Goal: Information Seeking & Learning: Learn about a topic

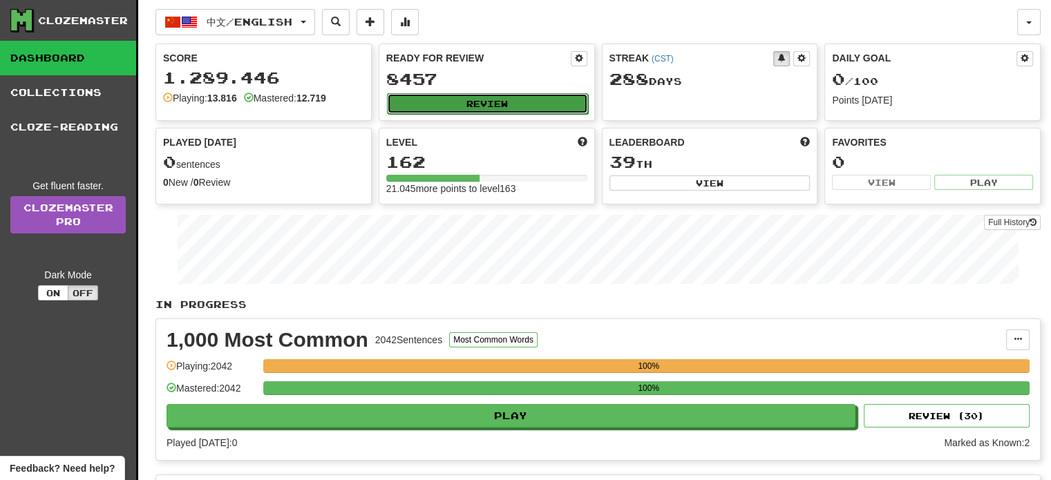
click at [445, 97] on button "Review" at bounding box center [487, 103] width 201 height 21
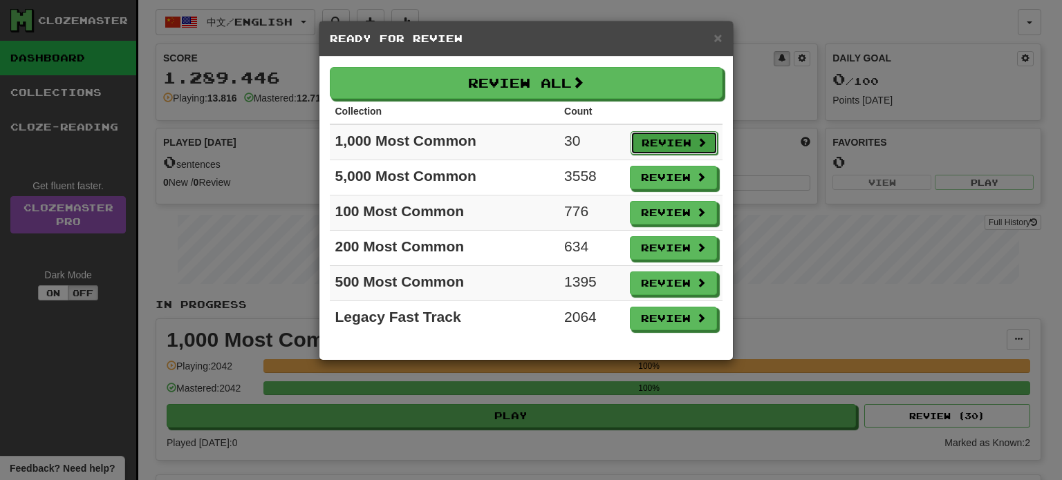
click at [685, 147] on button "Review" at bounding box center [673, 142] width 87 height 23
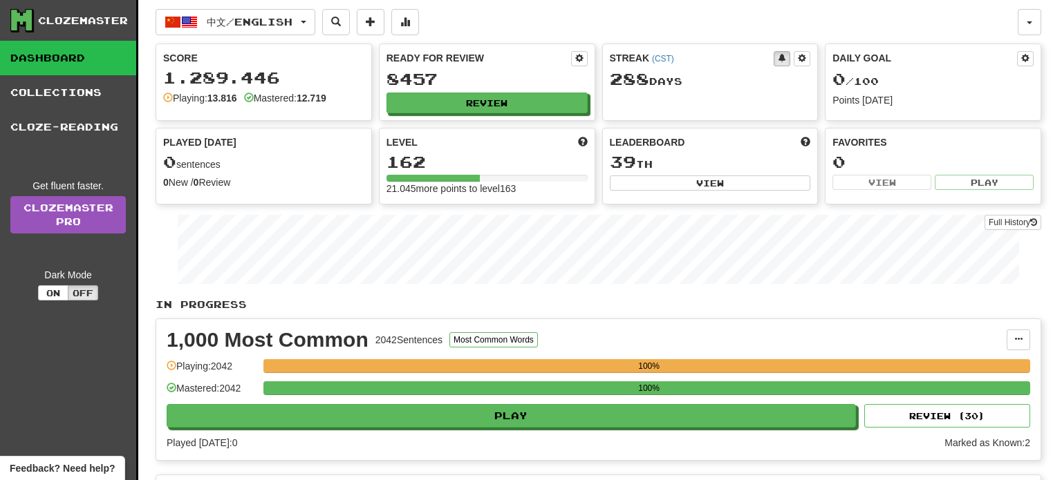
select select "**"
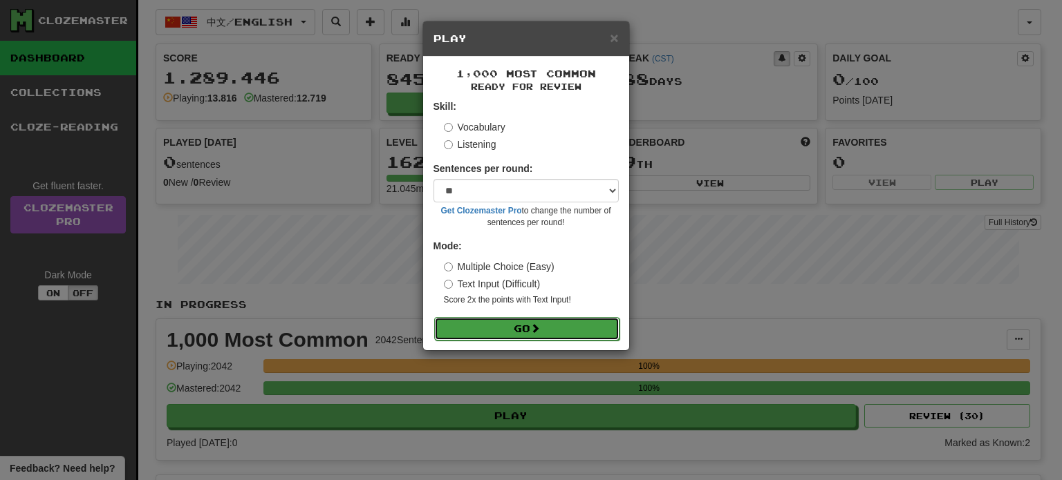
click at [563, 331] on button "Go" at bounding box center [526, 328] width 185 height 23
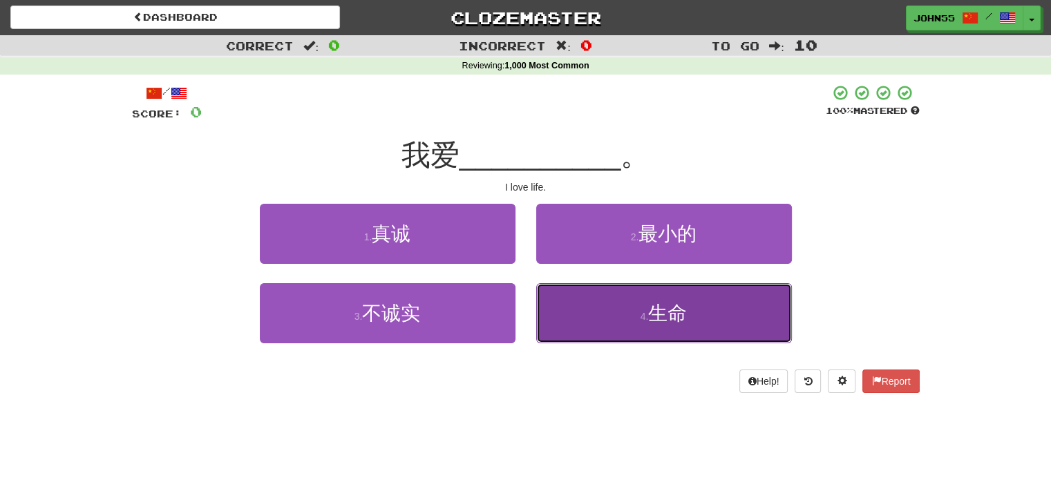
click at [699, 324] on button "4 . 生命" at bounding box center [664, 313] width 256 height 60
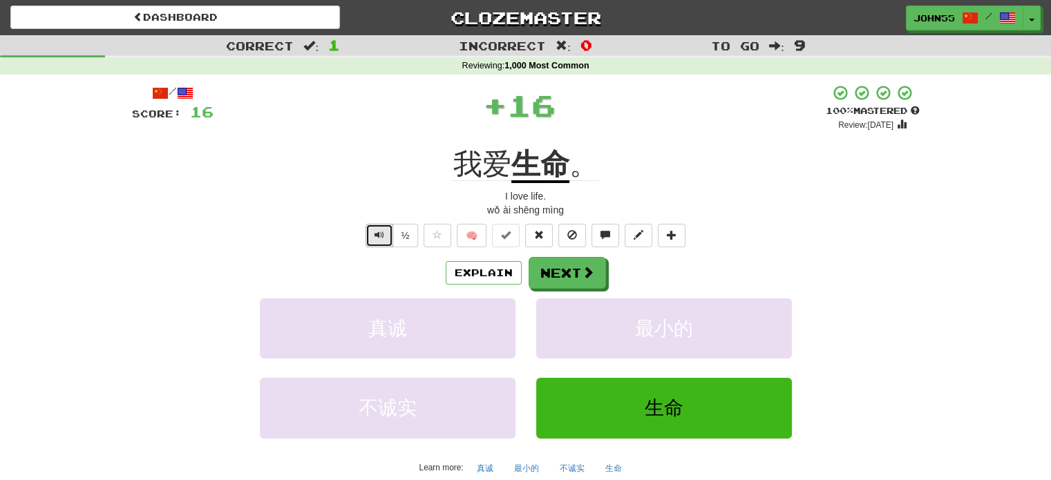
click at [387, 236] on button "Text-to-speech controls" at bounding box center [380, 235] width 28 height 23
click at [565, 266] on button "Next" at bounding box center [567, 274] width 77 height 32
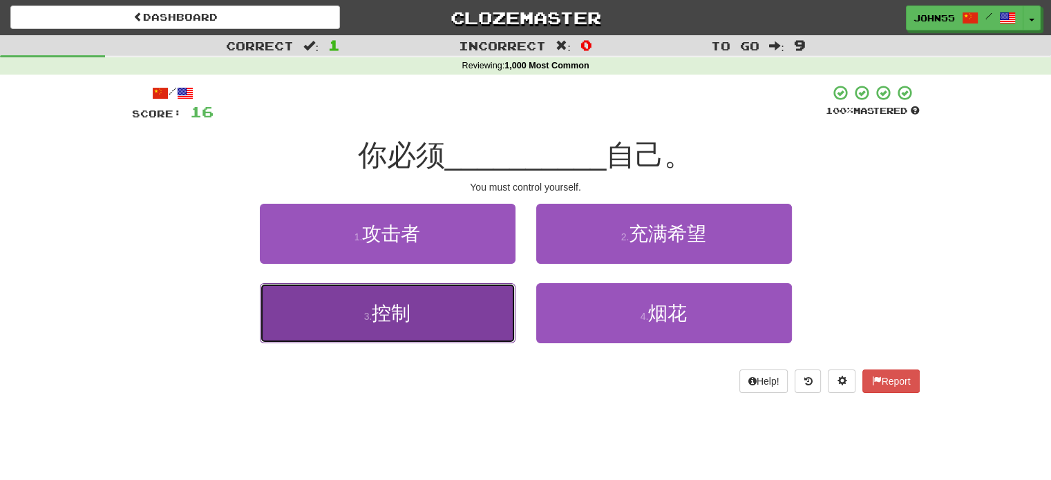
click at [370, 307] on button "3 . 控制" at bounding box center [388, 313] width 256 height 60
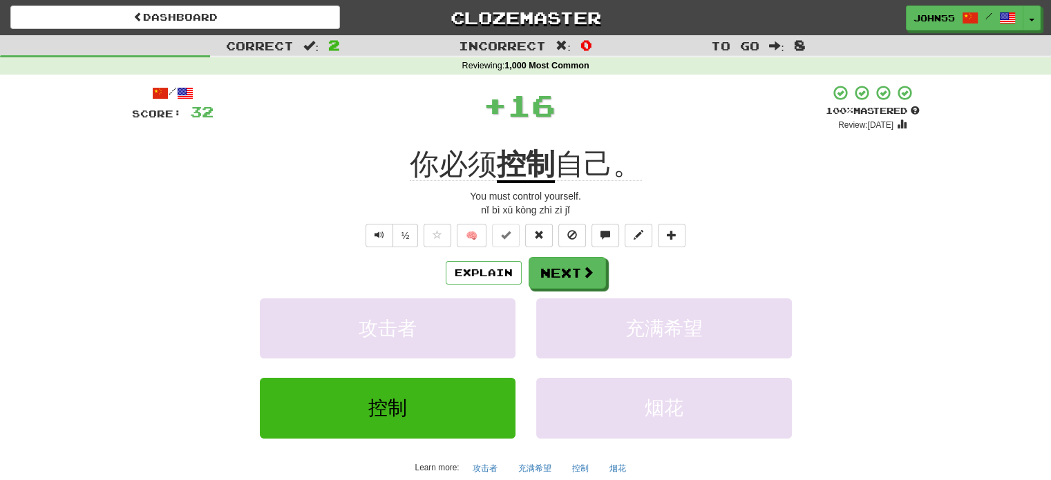
click at [363, 235] on div "½" at bounding box center [391, 235] width 56 height 23
click at [385, 241] on button "Text-to-speech controls" at bounding box center [380, 235] width 28 height 23
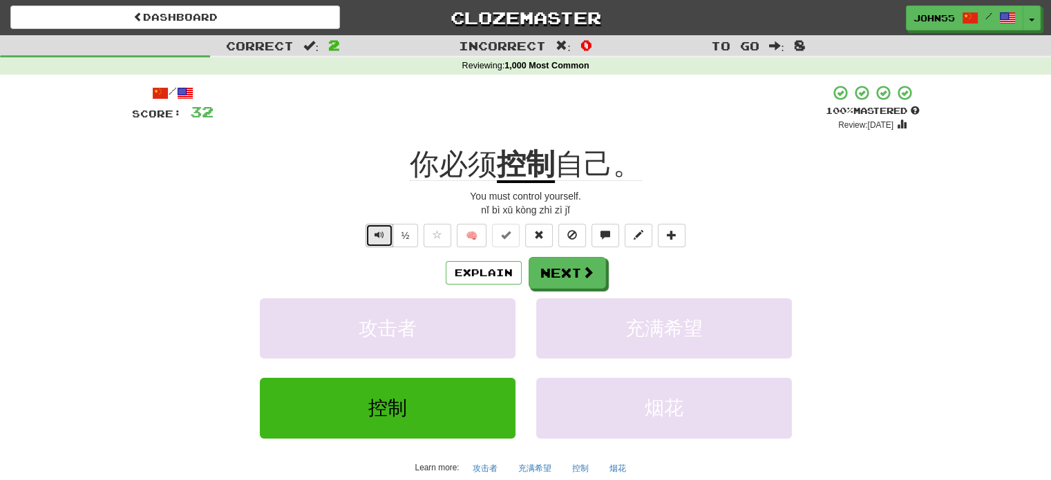
click at [385, 236] on button "Text-to-speech controls" at bounding box center [380, 235] width 28 height 23
click at [372, 236] on button "Text-to-speech controls" at bounding box center [380, 235] width 28 height 23
click at [553, 266] on button "Next" at bounding box center [567, 274] width 77 height 32
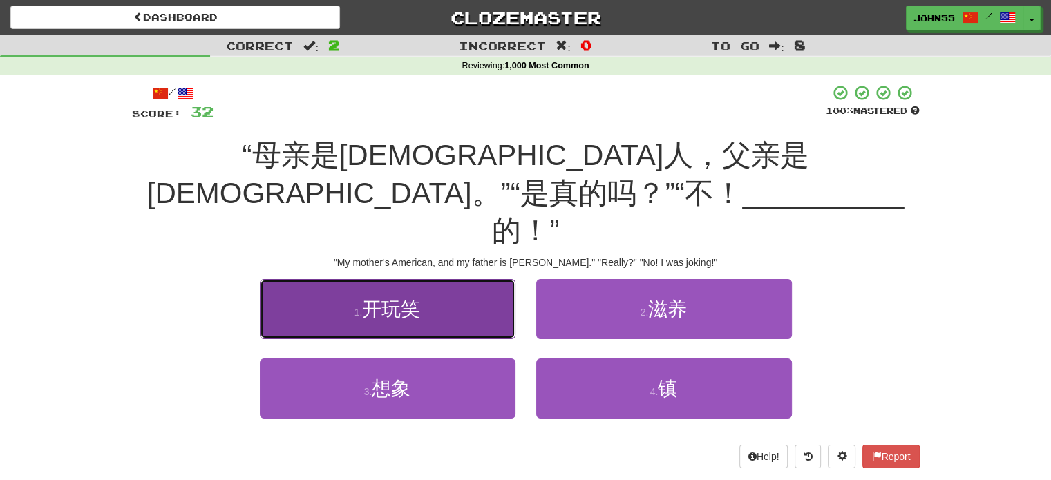
click at [373, 299] on span "开玩笑" at bounding box center [391, 309] width 58 height 21
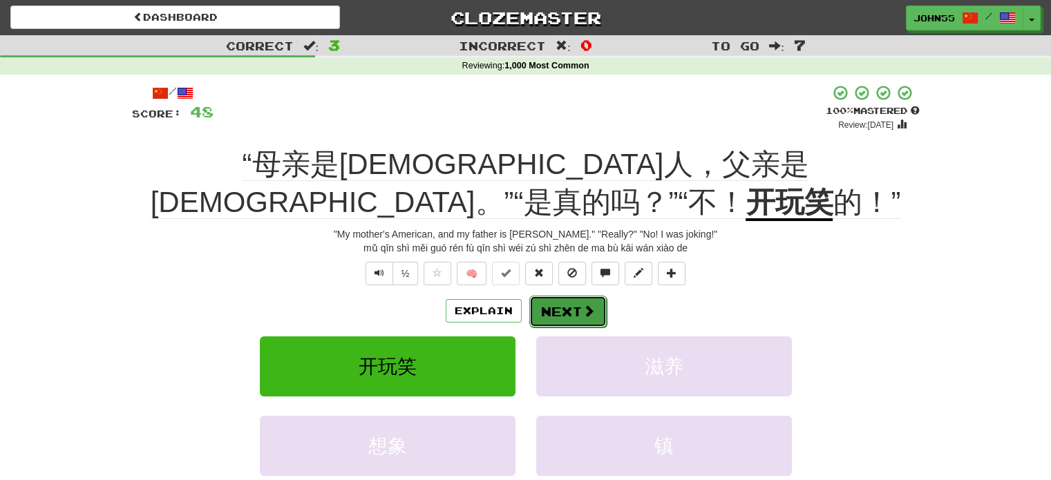
click at [575, 296] on button "Next" at bounding box center [567, 312] width 77 height 32
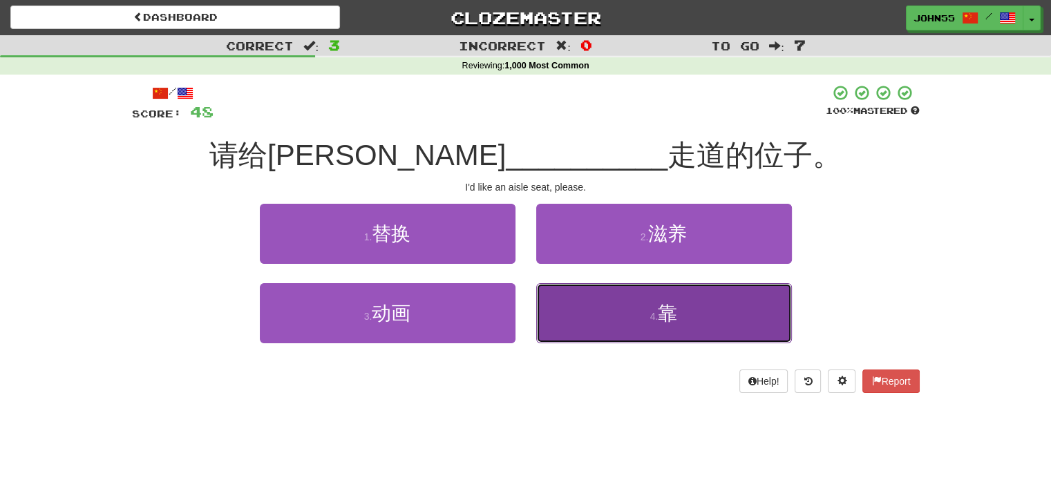
click at [668, 325] on button "4 . 靠" at bounding box center [664, 313] width 256 height 60
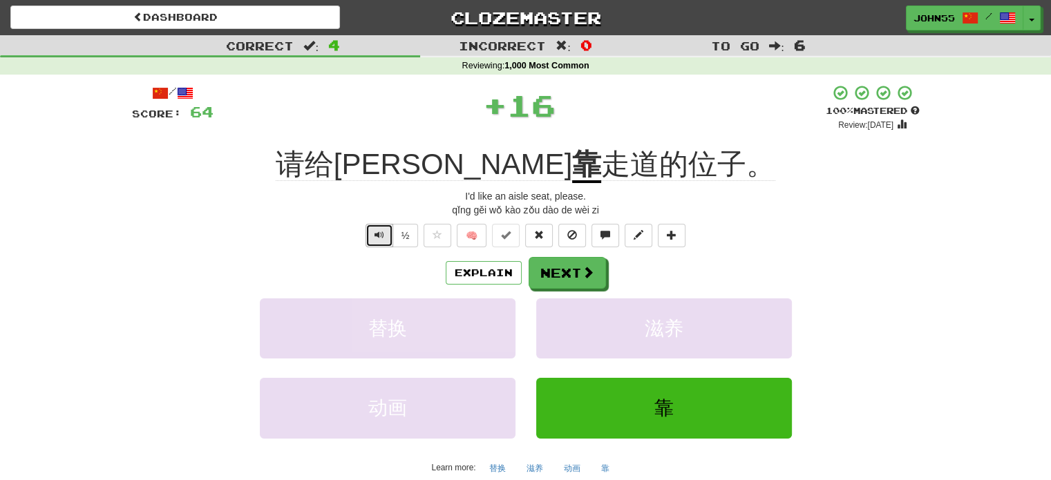
click at [374, 229] on button "Text-to-speech controls" at bounding box center [380, 235] width 28 height 23
click at [572, 274] on button "Next" at bounding box center [567, 274] width 77 height 32
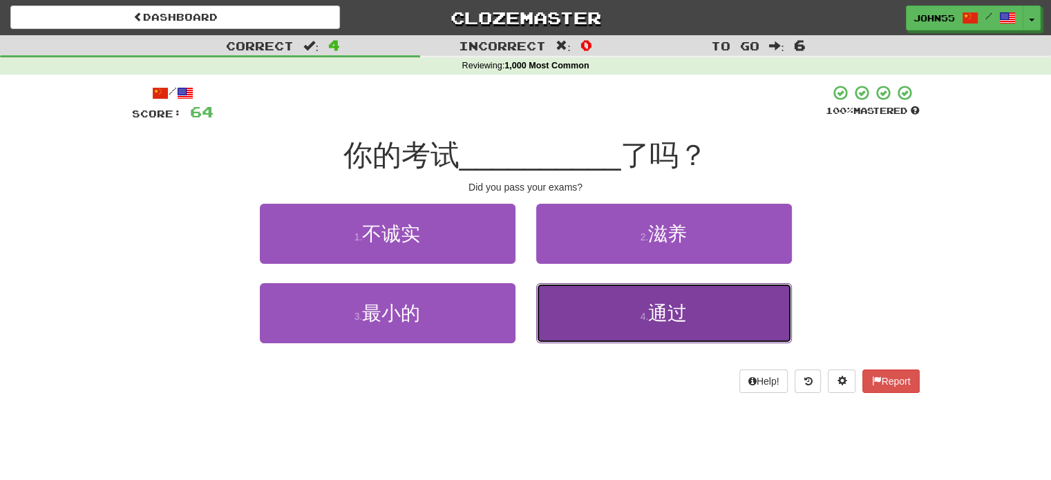
click at [609, 301] on button "4 . 通过" at bounding box center [664, 313] width 256 height 60
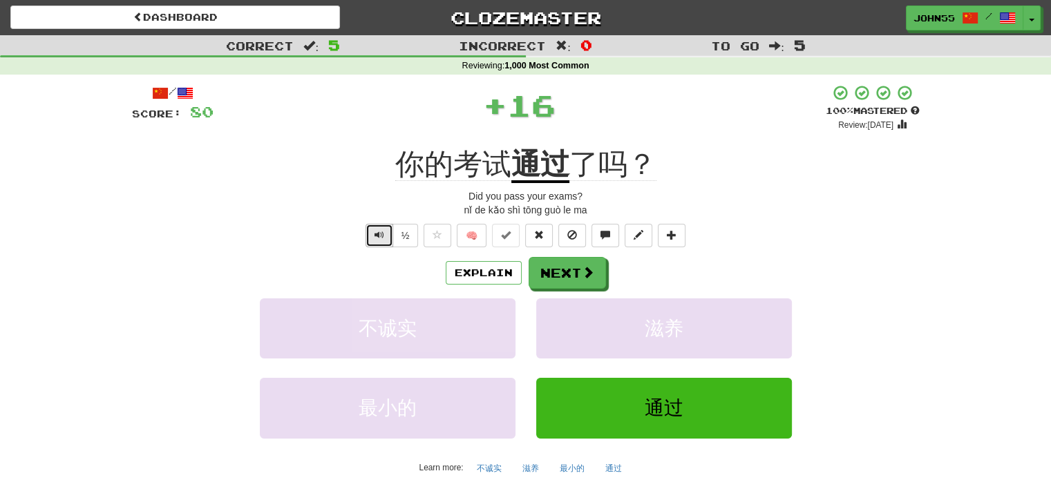
click at [377, 233] on span "Text-to-speech controls" at bounding box center [380, 235] width 10 height 10
click at [568, 272] on button "Next" at bounding box center [567, 274] width 77 height 32
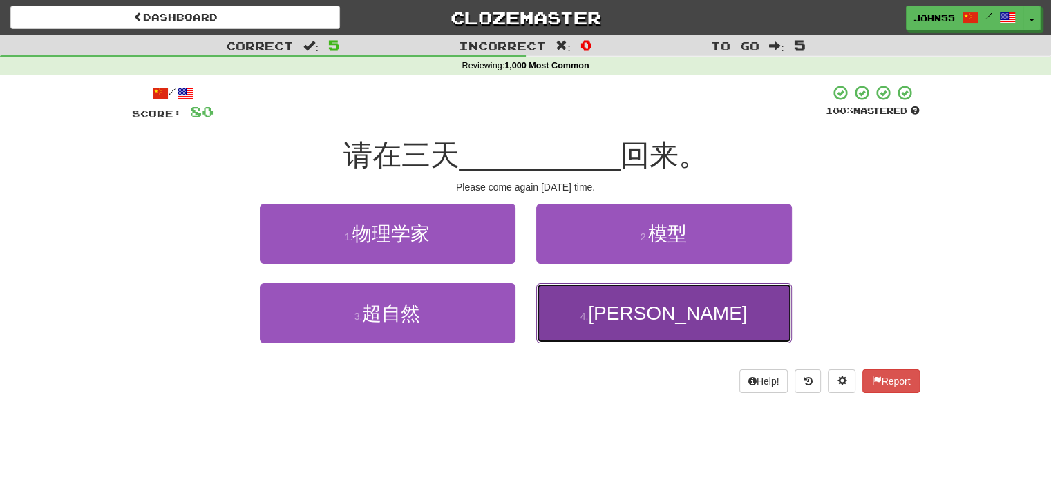
click at [618, 317] on button "4 . 内" at bounding box center [664, 313] width 256 height 60
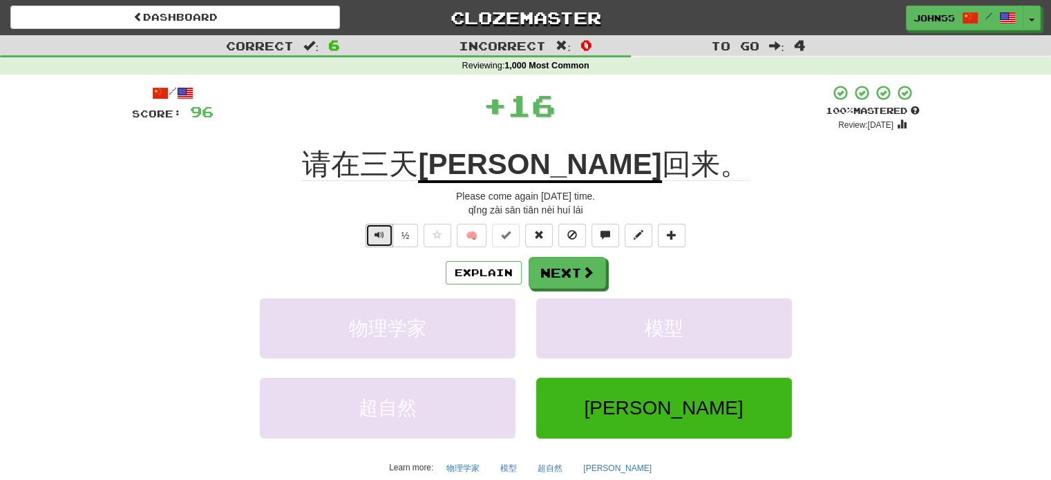
click at [384, 234] on button "Text-to-speech controls" at bounding box center [380, 235] width 28 height 23
click at [560, 267] on button "Next" at bounding box center [567, 274] width 77 height 32
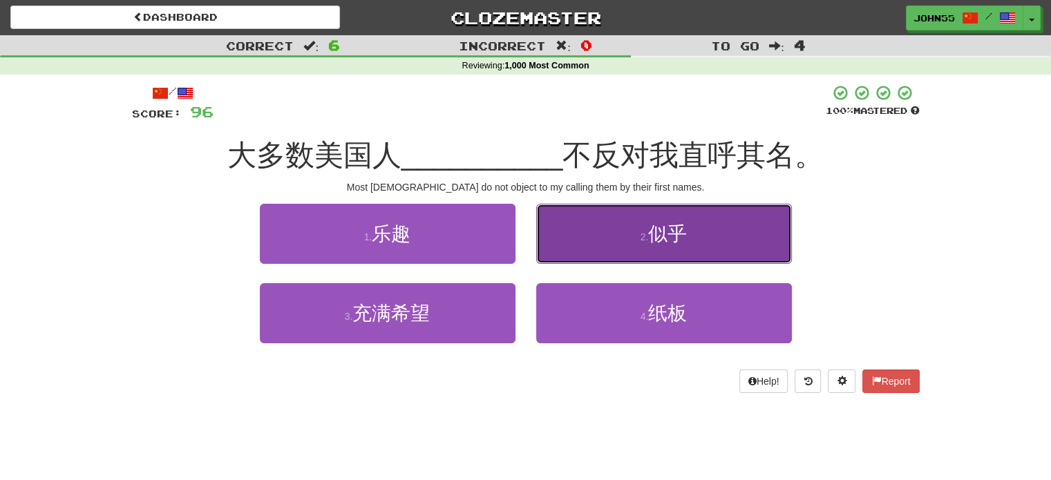
click at [647, 225] on button "2 . 似乎" at bounding box center [664, 234] width 256 height 60
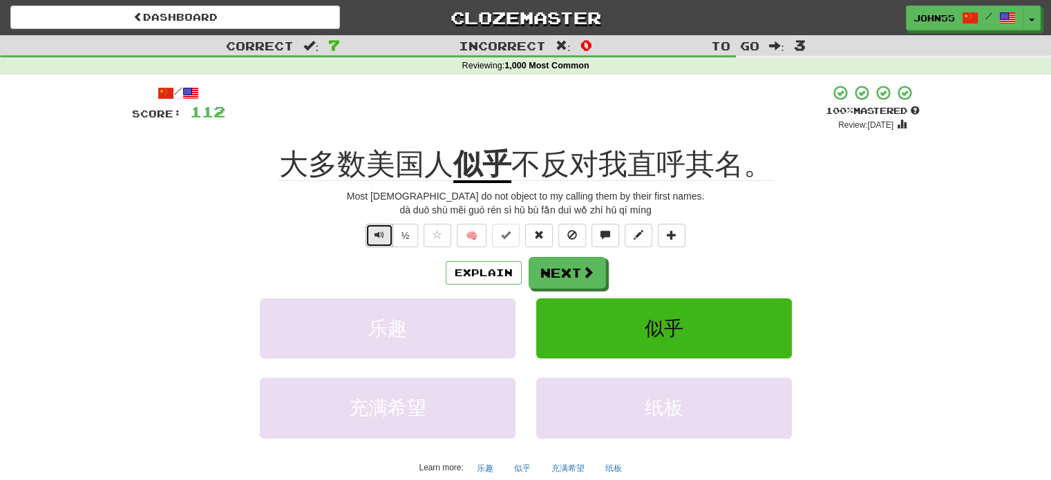
click at [380, 241] on button "Text-to-speech controls" at bounding box center [380, 235] width 28 height 23
click at [565, 269] on button "Next" at bounding box center [567, 274] width 77 height 32
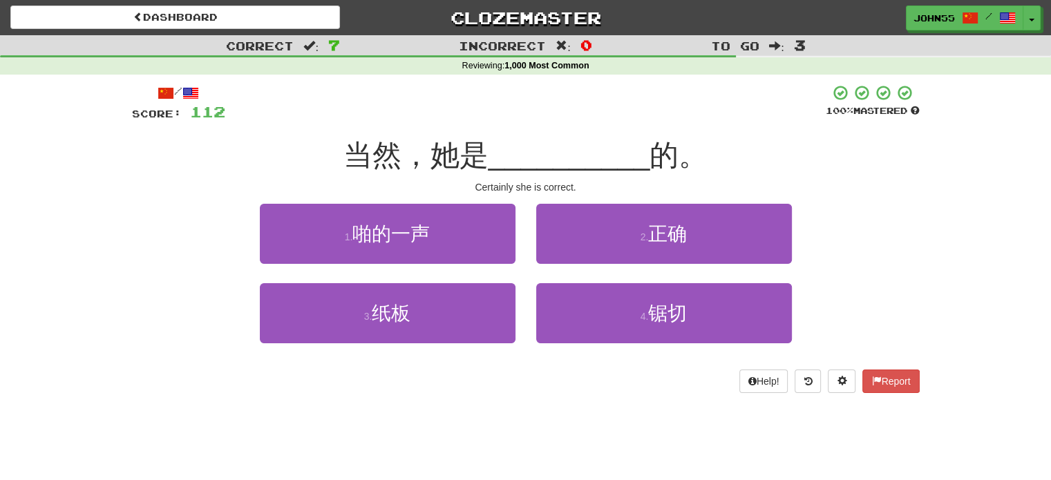
click at [616, 204] on div "2 . 正确" at bounding box center [664, 243] width 276 height 79
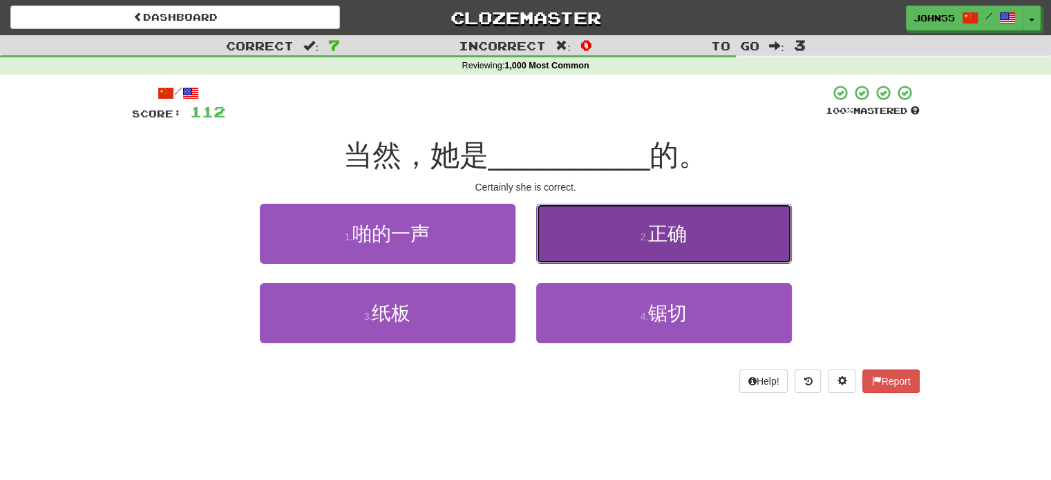
click at [605, 226] on button "2 . 正确" at bounding box center [664, 234] width 256 height 60
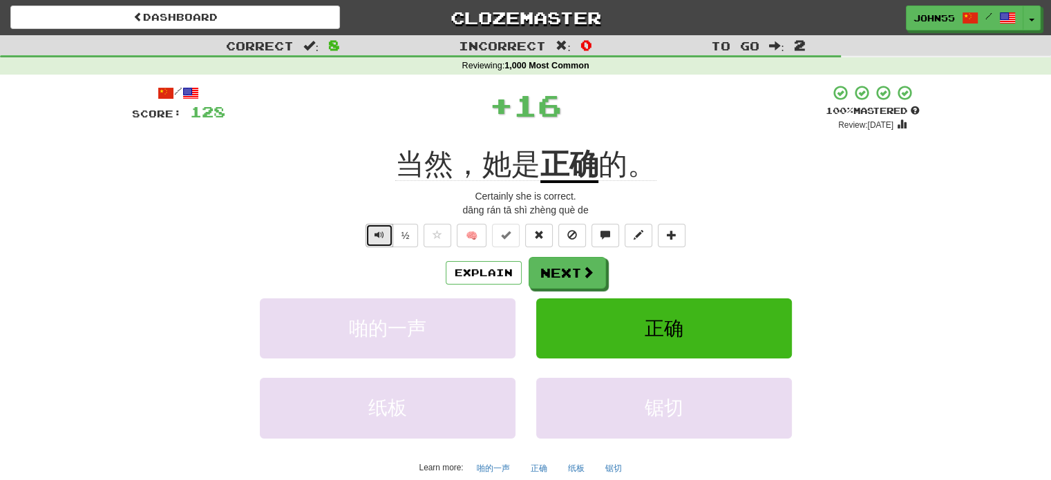
click at [375, 232] on span "Text-to-speech controls" at bounding box center [380, 235] width 10 height 10
click at [564, 267] on button "Next" at bounding box center [567, 274] width 77 height 32
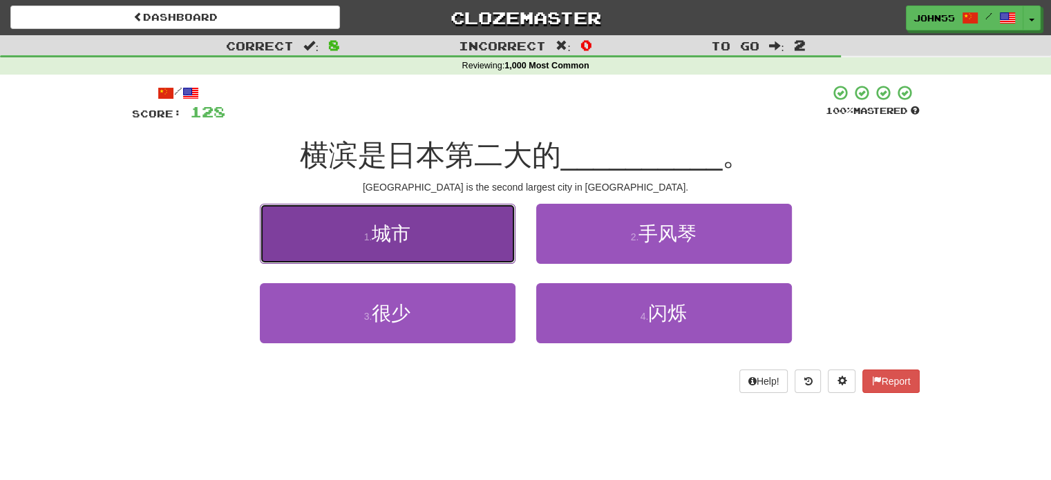
click at [390, 238] on span "城市" at bounding box center [391, 233] width 39 height 21
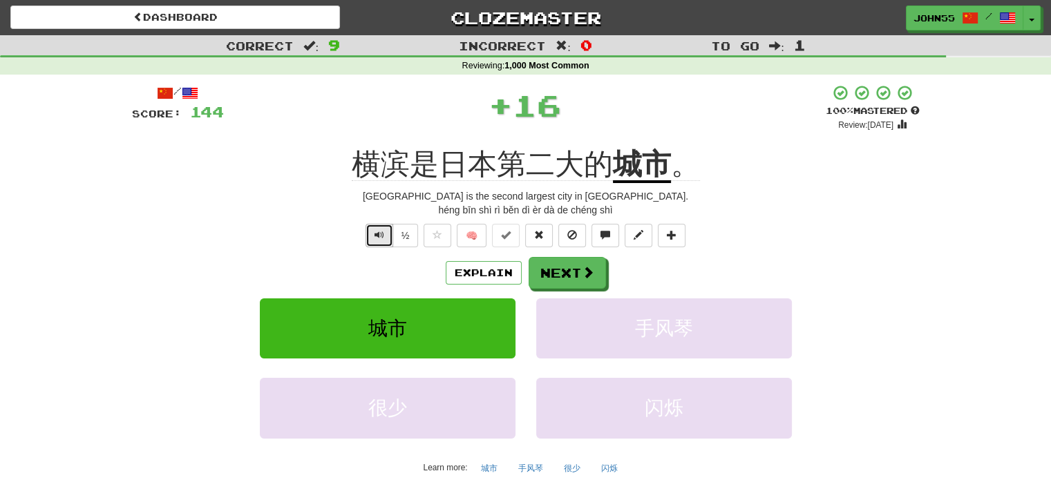
click at [376, 238] on span "Text-to-speech controls" at bounding box center [380, 235] width 10 height 10
click at [573, 272] on button "Next" at bounding box center [567, 274] width 77 height 32
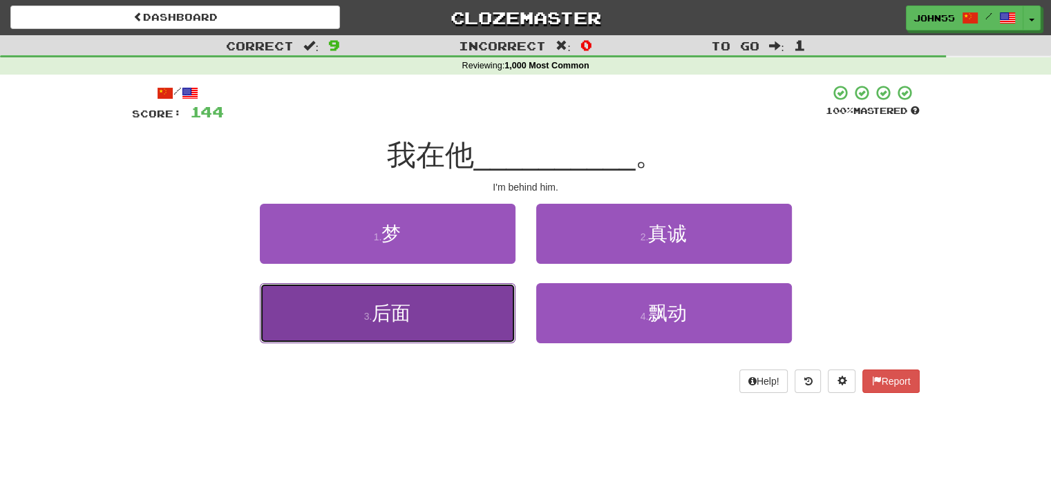
click at [427, 316] on button "3 . 后面" at bounding box center [388, 313] width 256 height 60
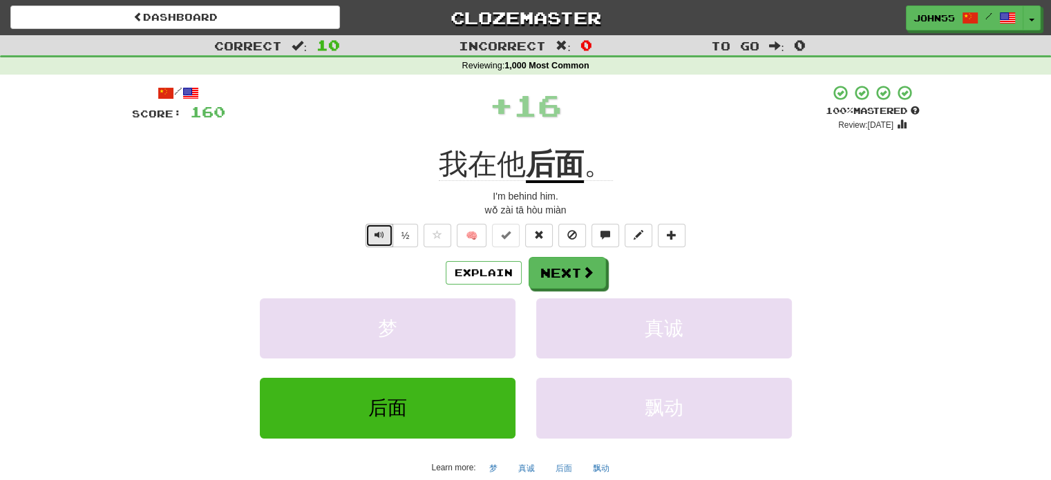
click at [380, 234] on span "Text-to-speech controls" at bounding box center [380, 235] width 10 height 10
click at [567, 265] on button "Next" at bounding box center [567, 274] width 77 height 32
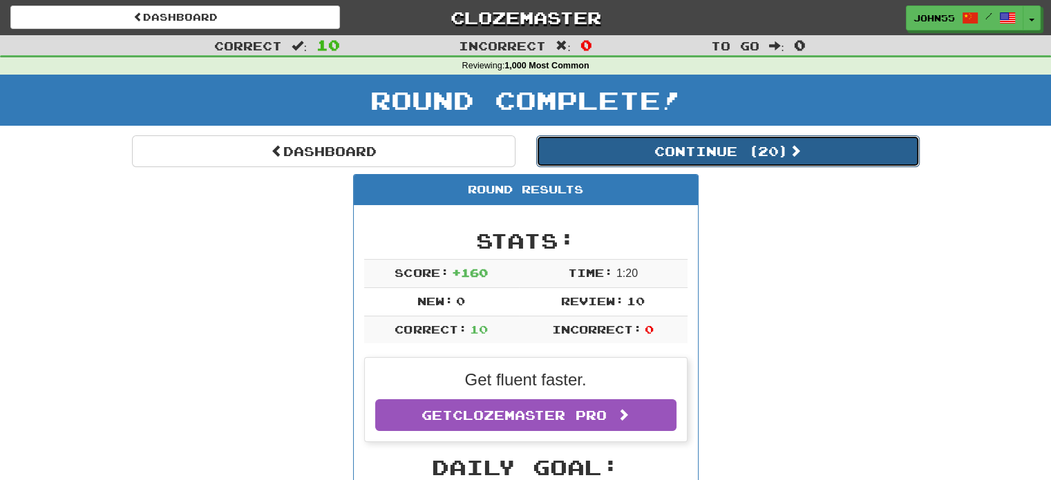
click at [676, 154] on button "Continue ( 20 )" at bounding box center [728, 151] width 384 height 32
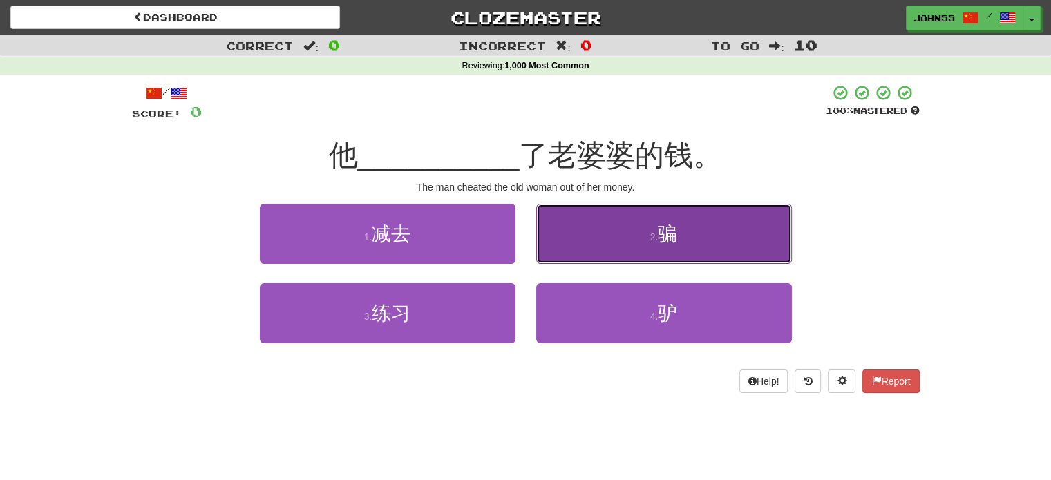
click at [664, 225] on span "骗" at bounding box center [667, 233] width 19 height 21
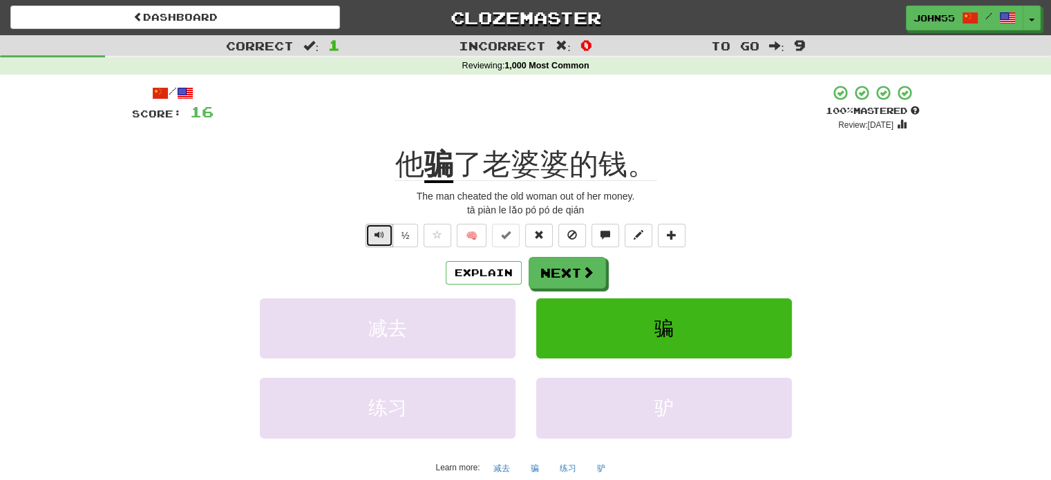
click at [375, 237] on span "Text-to-speech controls" at bounding box center [380, 235] width 10 height 10
click at [564, 267] on button "Next" at bounding box center [567, 274] width 77 height 32
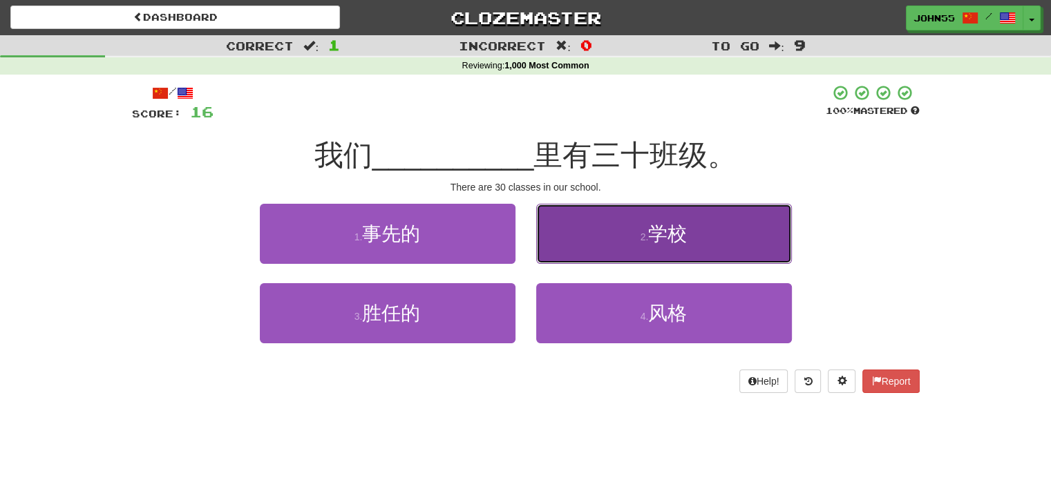
click at [611, 233] on button "2 . 学校" at bounding box center [664, 234] width 256 height 60
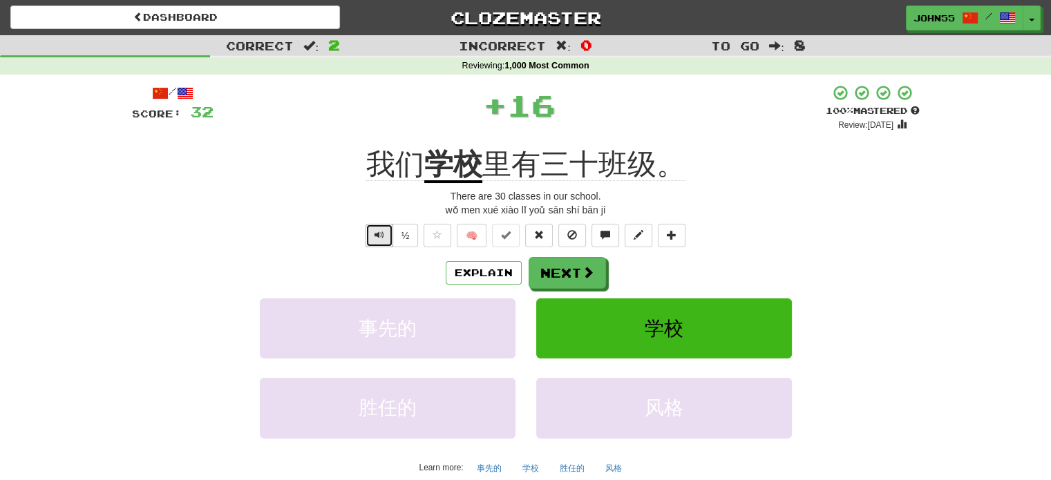
click at [372, 240] on button "Text-to-speech controls" at bounding box center [380, 235] width 28 height 23
click at [547, 270] on button "Next" at bounding box center [567, 274] width 77 height 32
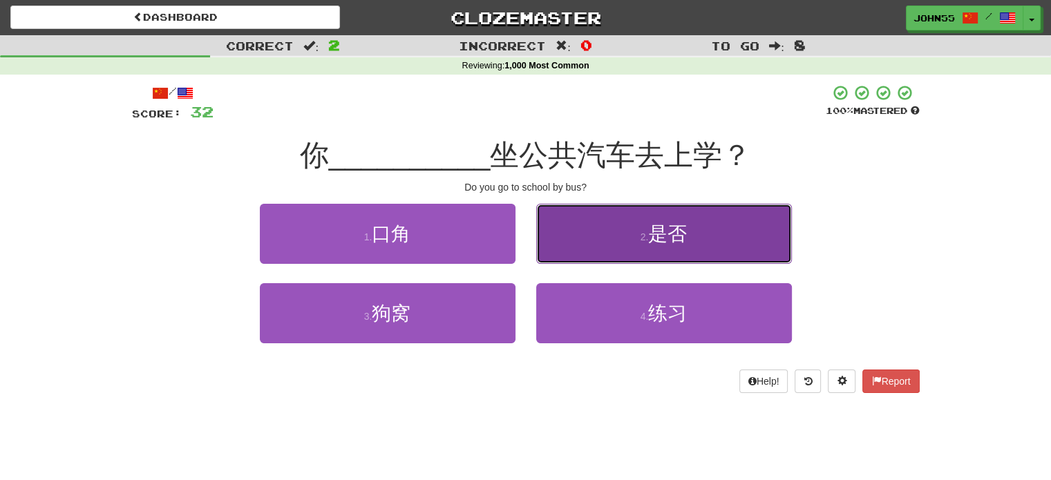
click at [671, 243] on span "是否" at bounding box center [667, 233] width 39 height 21
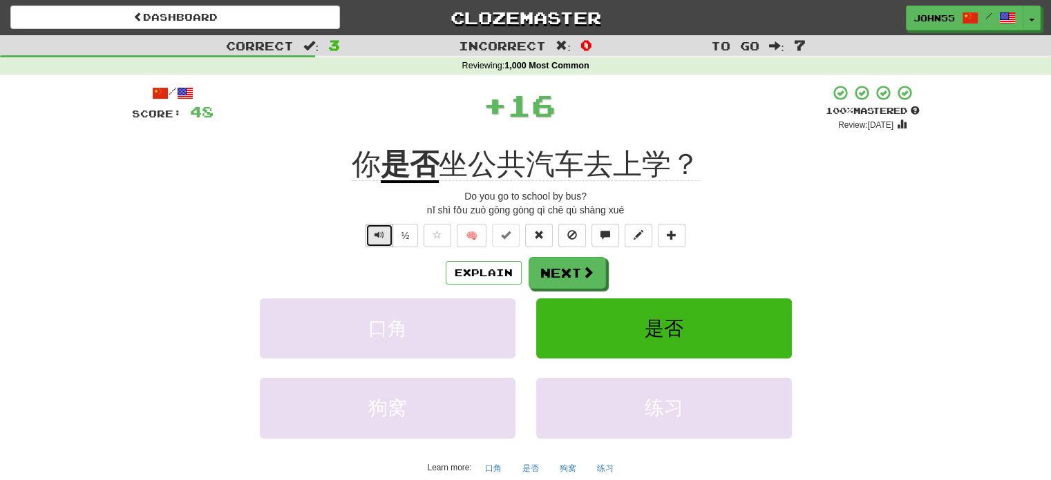
click at [373, 243] on button "Text-to-speech controls" at bounding box center [380, 235] width 28 height 23
click at [568, 272] on button "Next" at bounding box center [567, 274] width 77 height 32
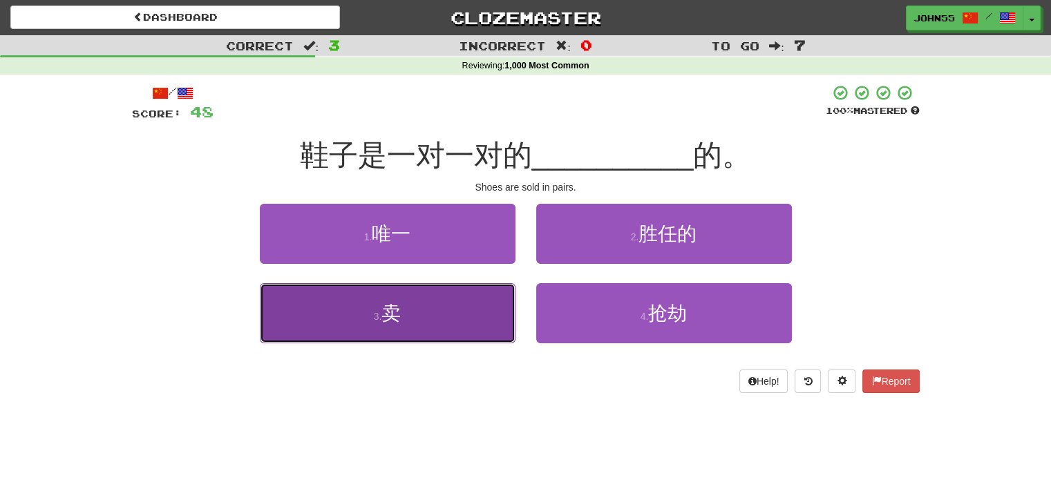
click at [392, 308] on span "卖" at bounding box center [391, 313] width 19 height 21
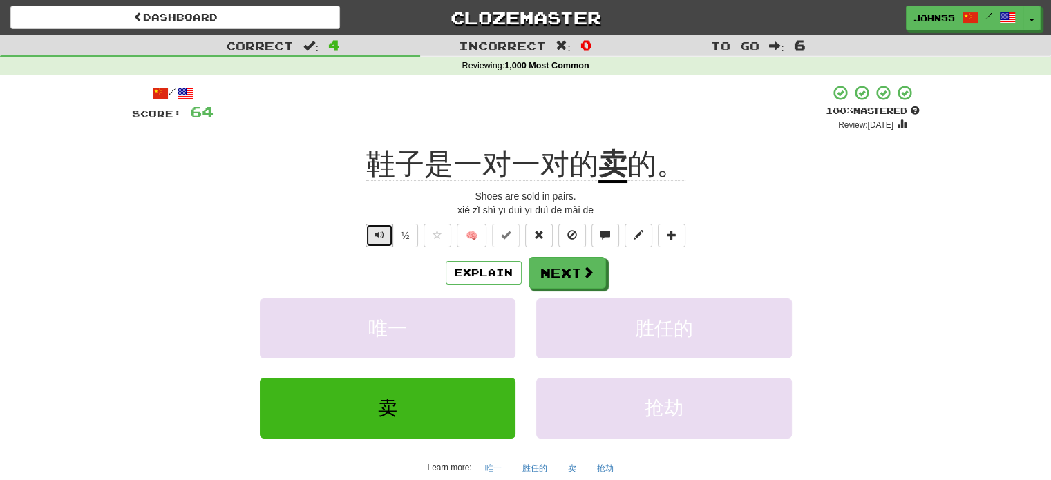
click at [372, 245] on button "Text-to-speech controls" at bounding box center [380, 235] width 28 height 23
click at [371, 238] on button "Text-to-speech controls" at bounding box center [380, 235] width 28 height 23
click at [560, 273] on button "Next" at bounding box center [567, 274] width 77 height 32
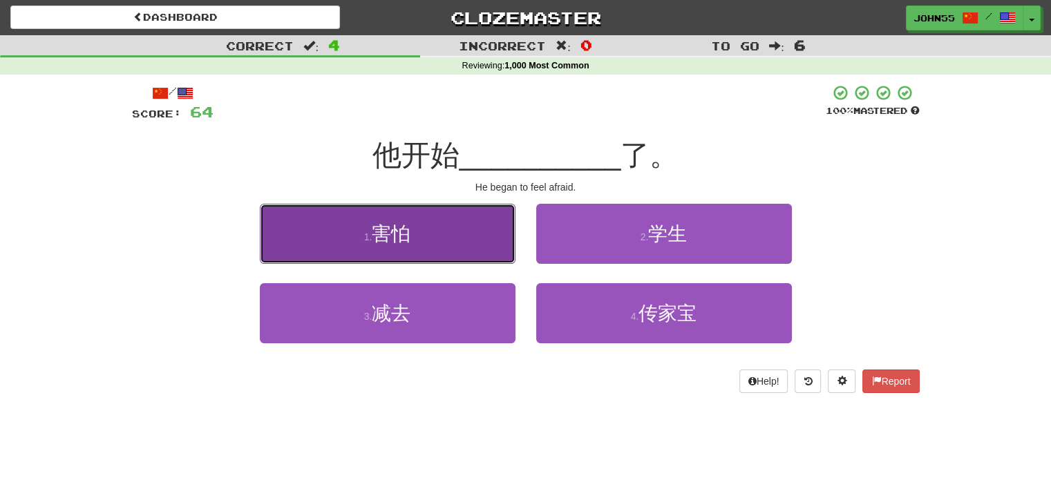
click at [384, 226] on span "害怕" at bounding box center [391, 233] width 39 height 21
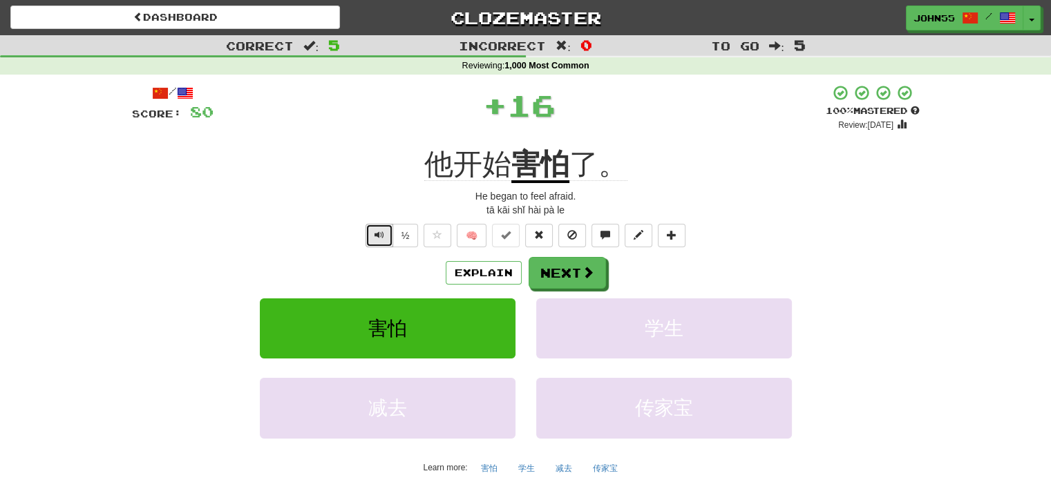
click at [373, 240] on button "Text-to-speech controls" at bounding box center [380, 235] width 28 height 23
click at [569, 283] on button "Next" at bounding box center [567, 274] width 77 height 32
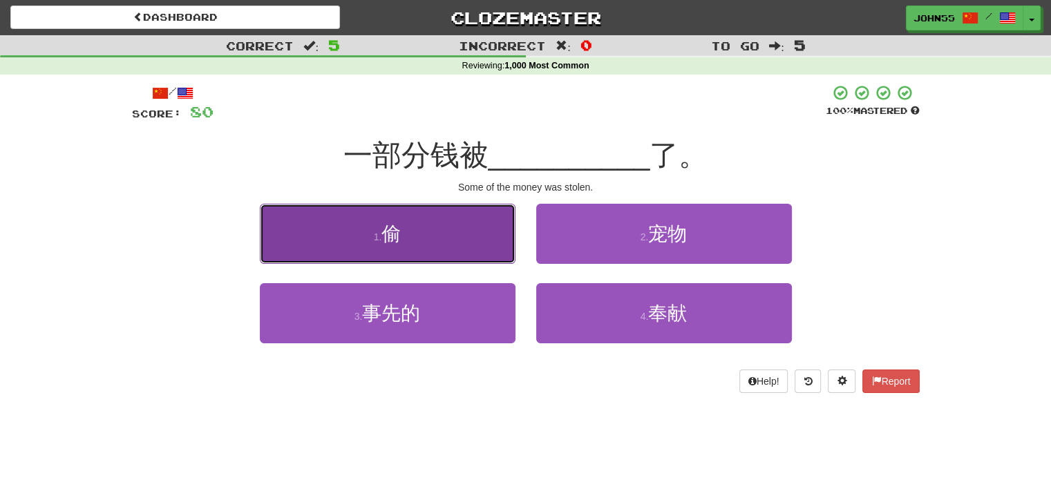
click at [457, 242] on button "1 . 偷" at bounding box center [388, 234] width 256 height 60
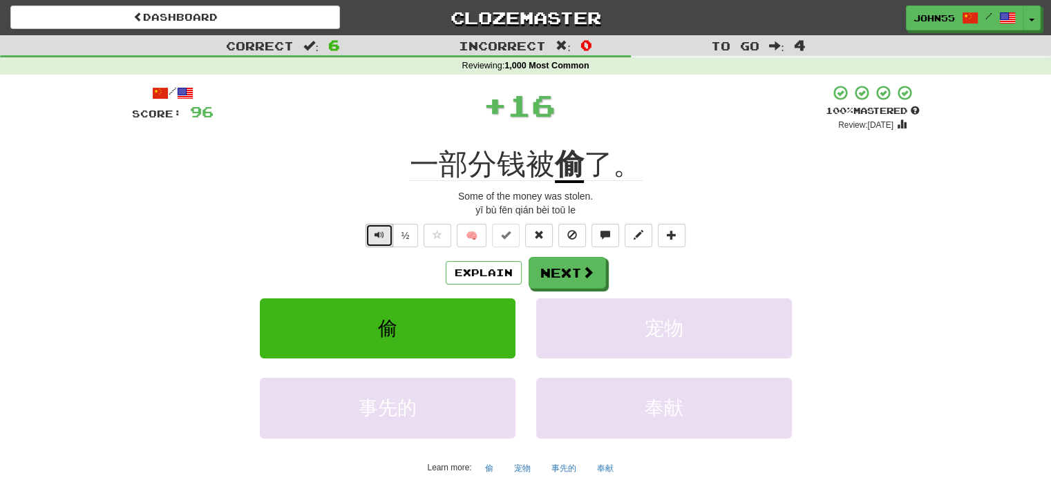
click at [375, 239] on span "Text-to-speech controls" at bounding box center [380, 235] width 10 height 10
click at [558, 270] on button "Next" at bounding box center [567, 274] width 77 height 32
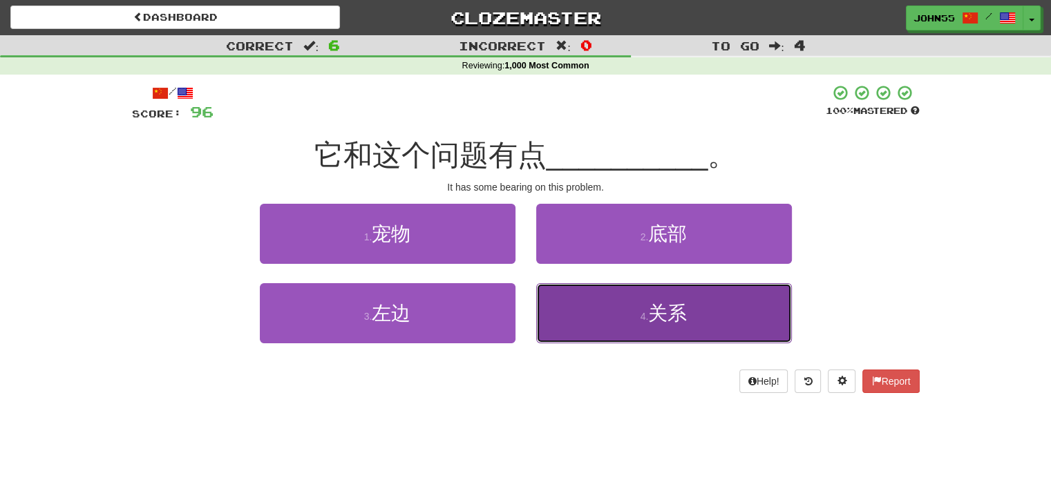
click at [614, 329] on button "4 . 关系" at bounding box center [664, 313] width 256 height 60
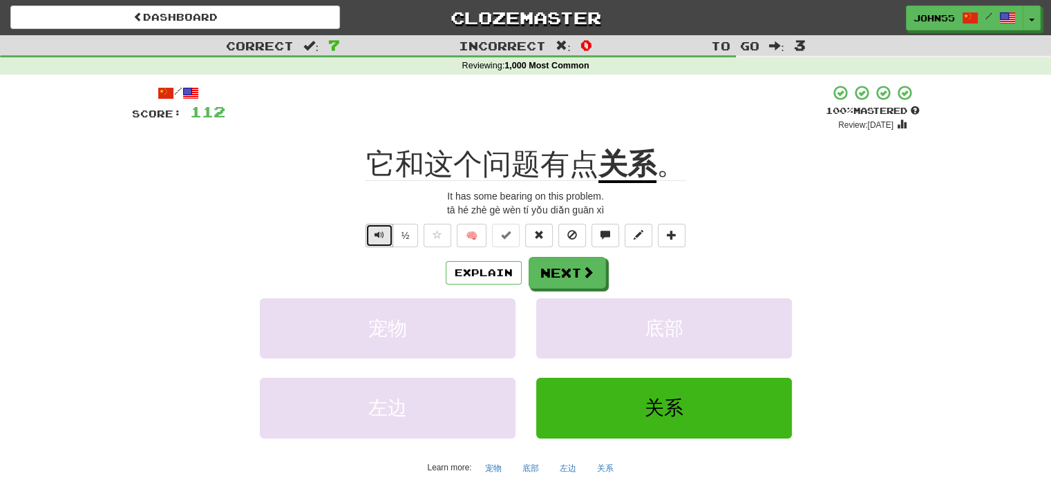
click at [382, 227] on button "Text-to-speech controls" at bounding box center [380, 235] width 28 height 23
click at [564, 270] on button "Next" at bounding box center [567, 274] width 77 height 32
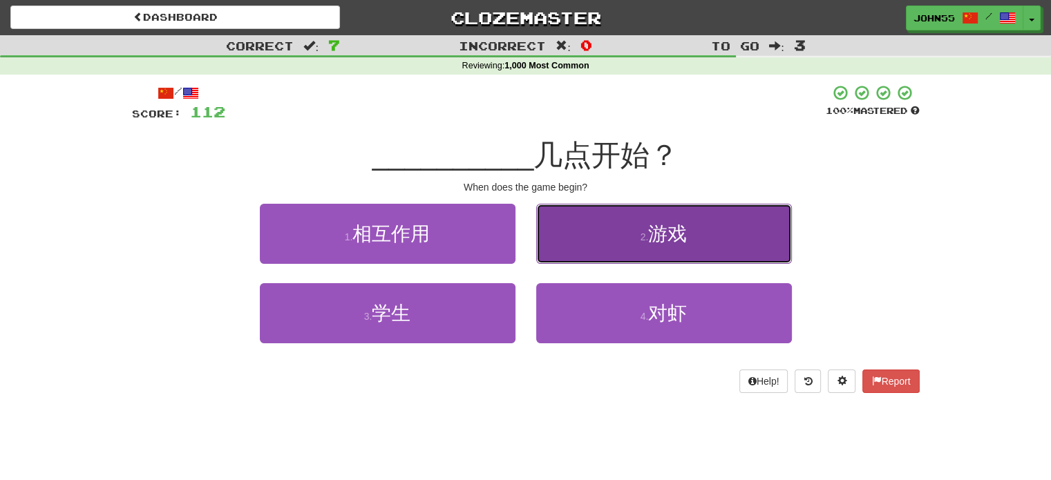
click at [658, 232] on span "游戏" at bounding box center [667, 233] width 39 height 21
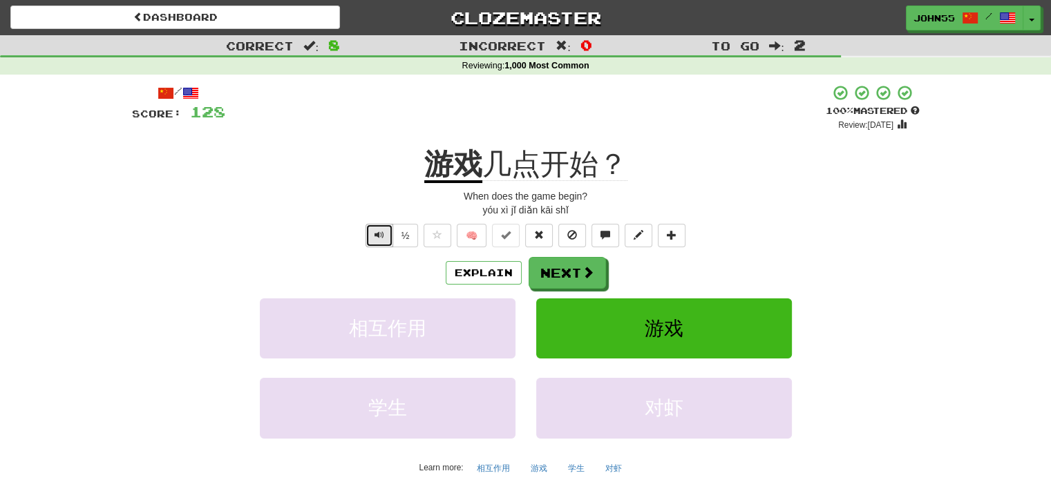
click at [375, 241] on button "Text-to-speech controls" at bounding box center [380, 235] width 28 height 23
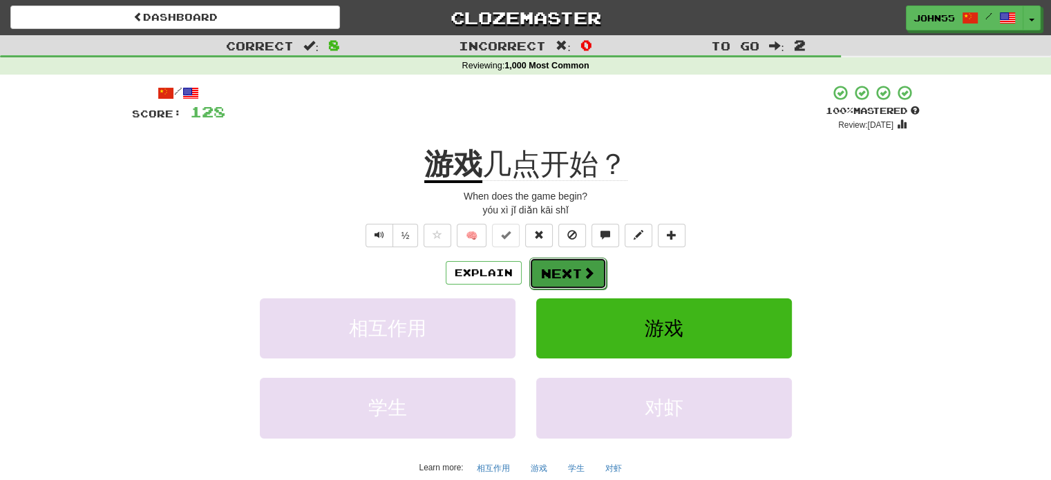
click at [564, 265] on button "Next" at bounding box center [567, 274] width 77 height 32
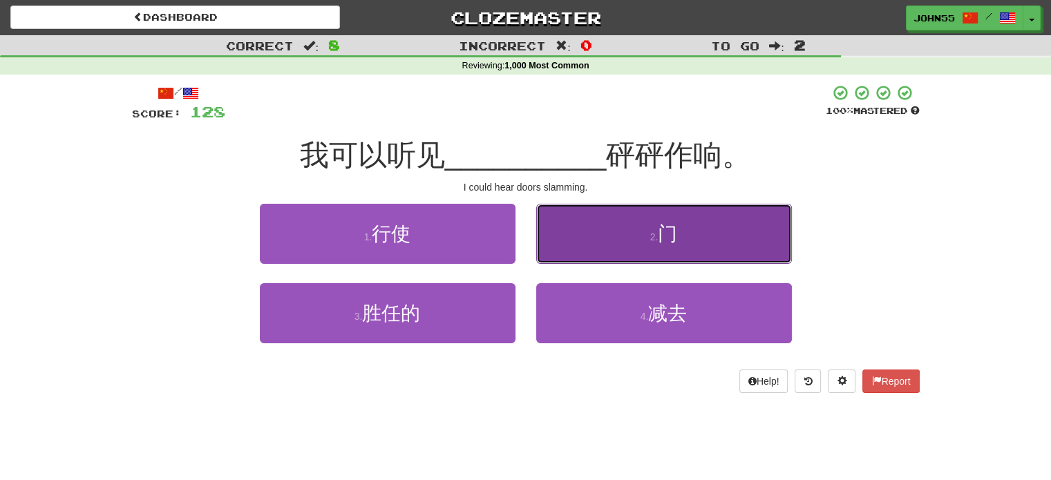
click at [587, 254] on button "2 . 门" at bounding box center [664, 234] width 256 height 60
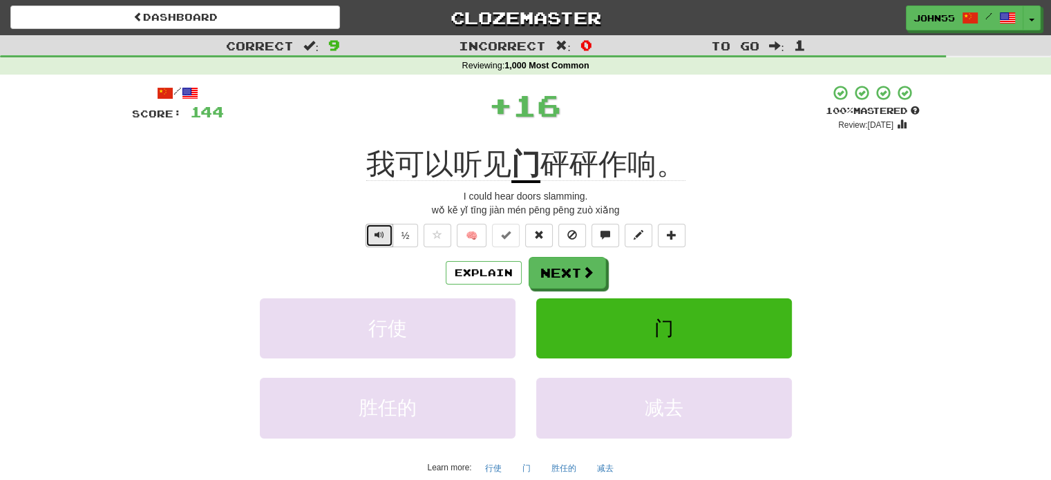
click at [379, 232] on span "Text-to-speech controls" at bounding box center [380, 235] width 10 height 10
click at [561, 268] on button "Next" at bounding box center [567, 274] width 77 height 32
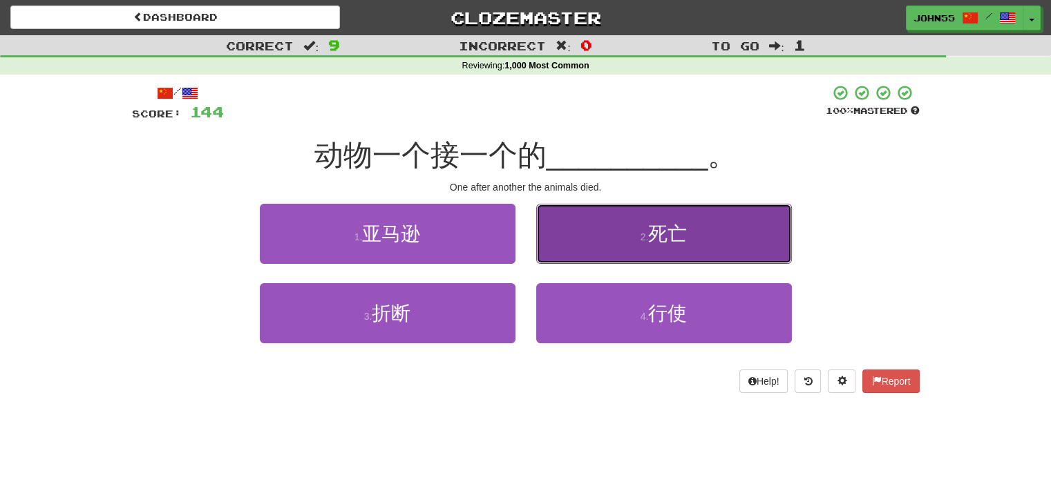
click at [592, 249] on button "2 . 死亡" at bounding box center [664, 234] width 256 height 60
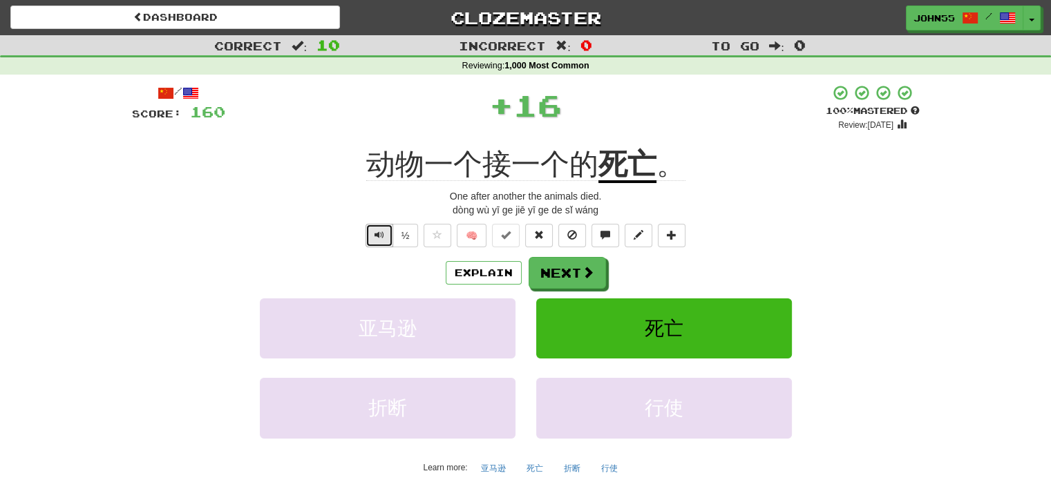
click at [376, 231] on span "Text-to-speech controls" at bounding box center [380, 235] width 10 height 10
click at [555, 280] on button "Next" at bounding box center [567, 274] width 77 height 32
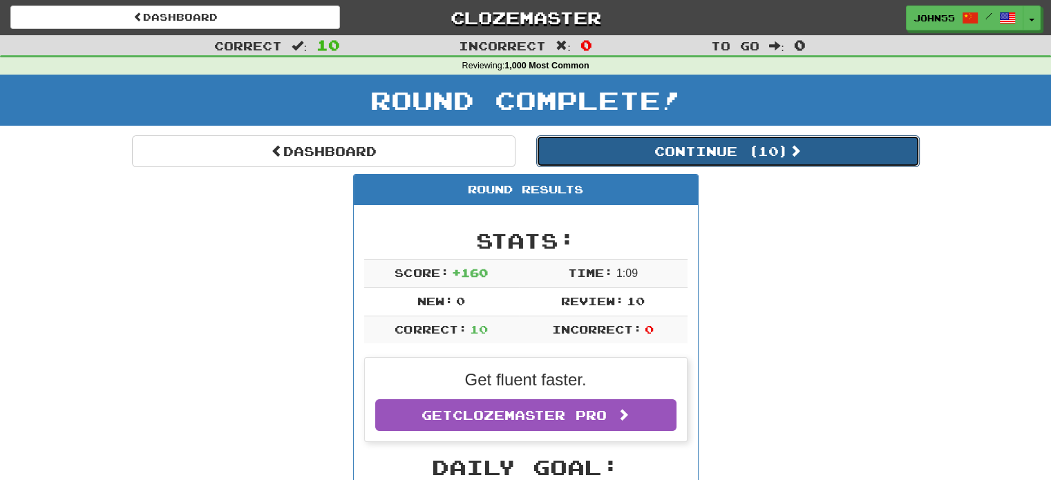
click at [662, 145] on button "Continue ( 10 )" at bounding box center [728, 151] width 384 height 32
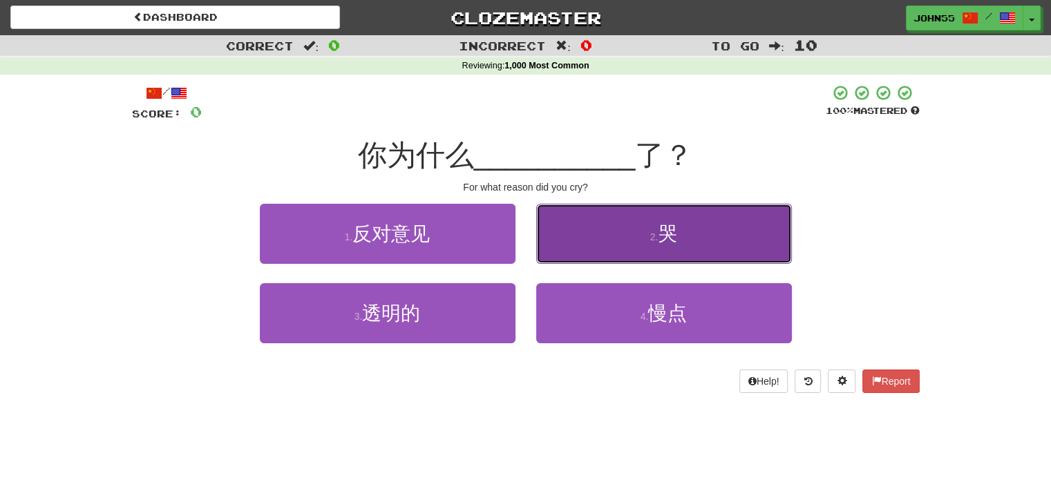
click at [672, 221] on button "2 . 哭" at bounding box center [664, 234] width 256 height 60
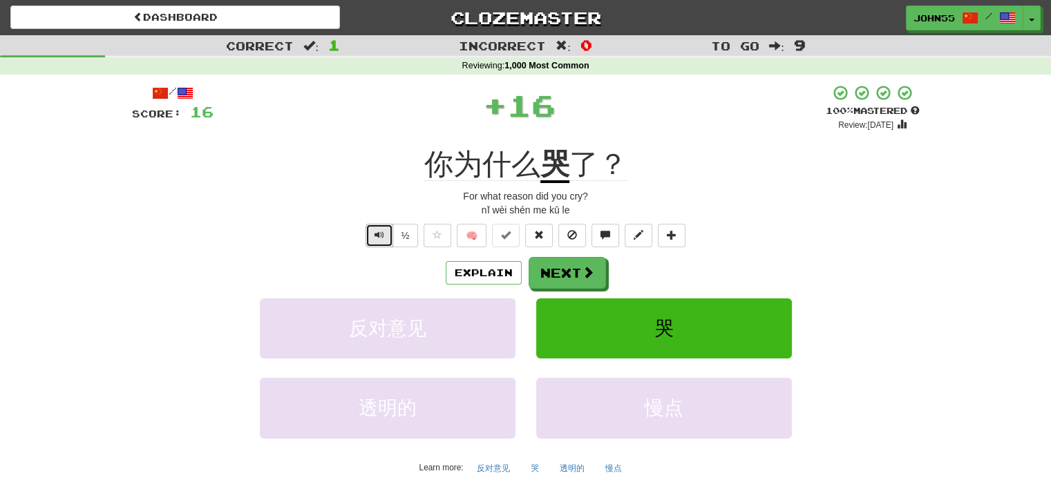
click at [381, 240] on span "Text-to-speech controls" at bounding box center [380, 235] width 10 height 10
click at [567, 264] on button "Next" at bounding box center [567, 274] width 77 height 32
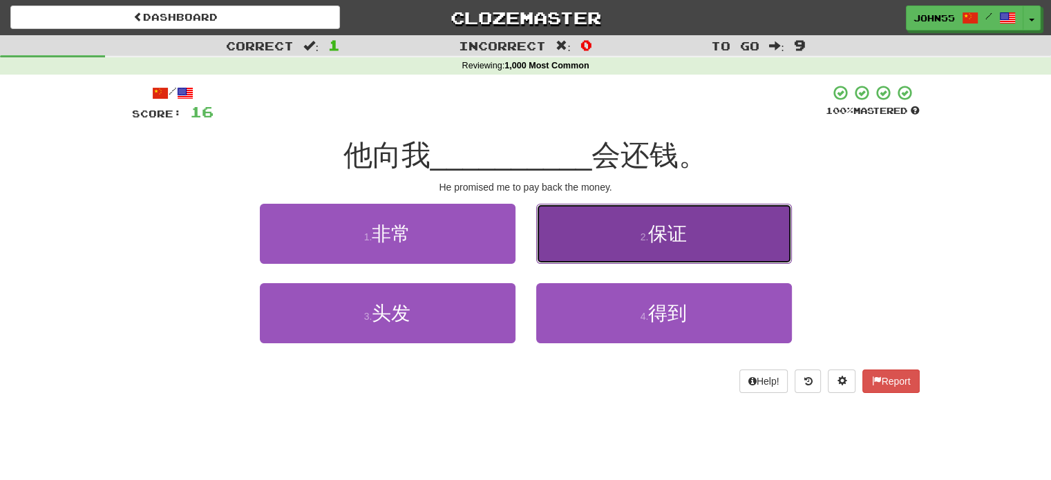
click at [641, 243] on small "2 ." at bounding box center [645, 237] width 8 height 11
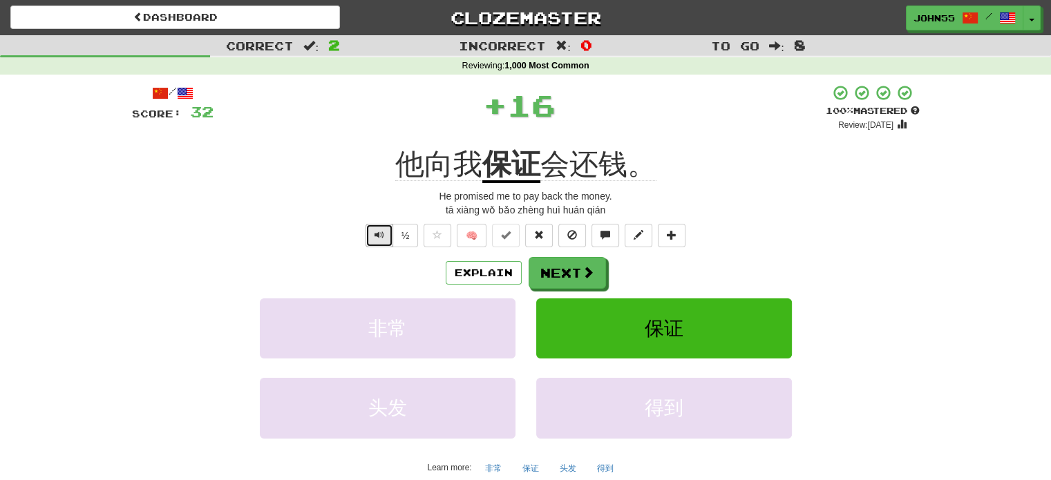
click at [382, 237] on span "Text-to-speech controls" at bounding box center [380, 235] width 10 height 10
click at [561, 265] on button "Next" at bounding box center [567, 274] width 77 height 32
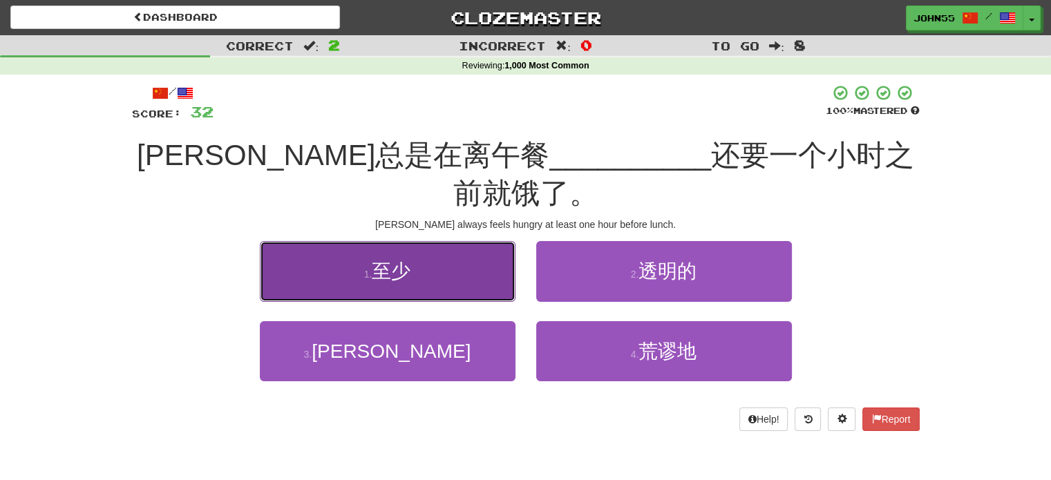
click at [399, 261] on span "至少" at bounding box center [391, 271] width 39 height 21
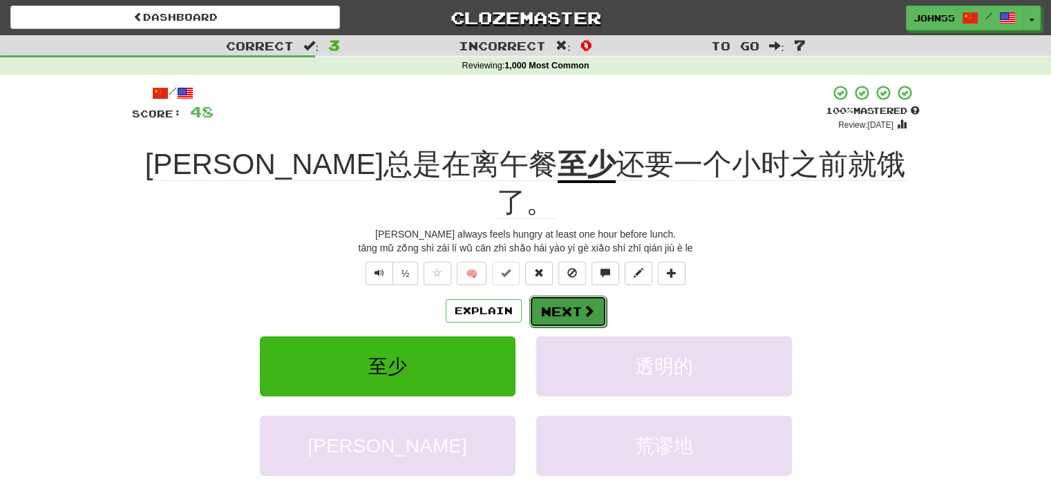
click at [576, 296] on button "Next" at bounding box center [567, 312] width 77 height 32
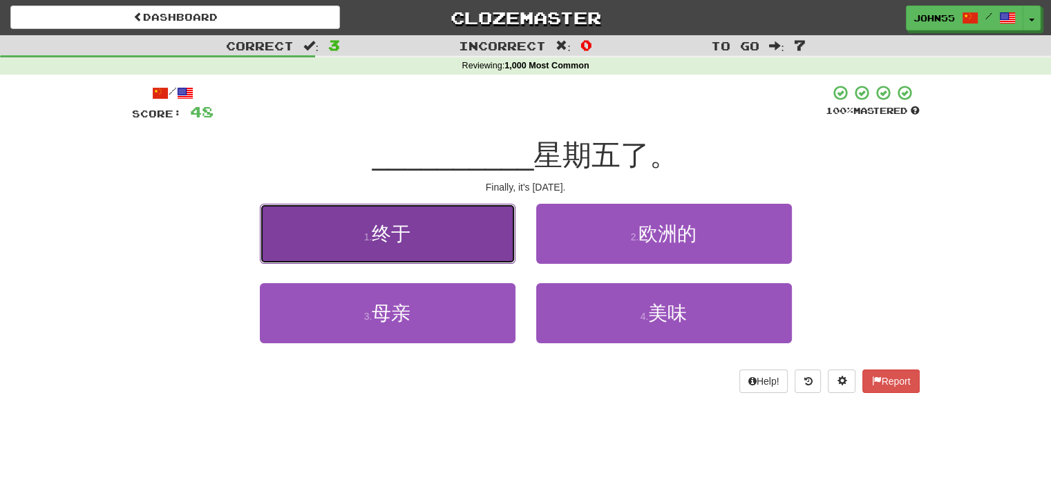
click at [408, 234] on span "终于" at bounding box center [391, 233] width 39 height 21
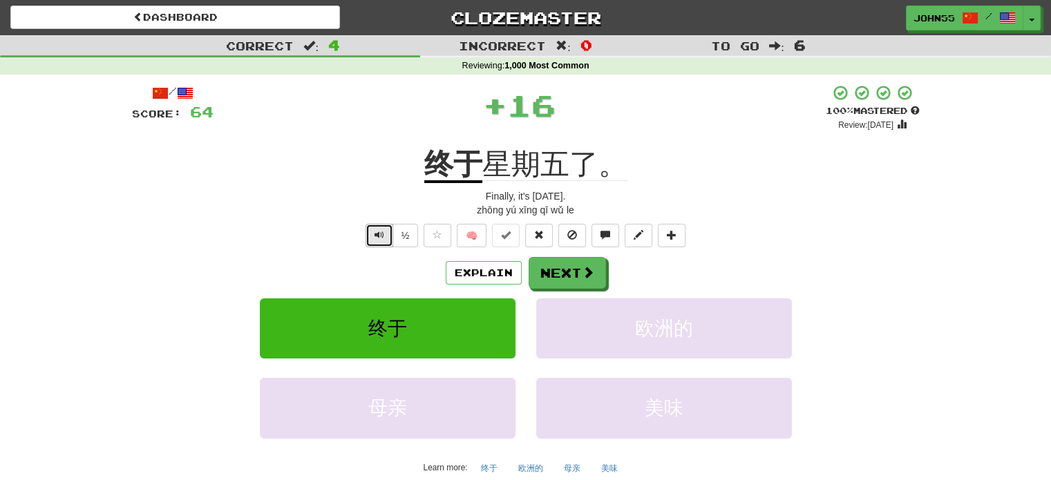
click at [378, 234] on span "Text-to-speech controls" at bounding box center [380, 235] width 10 height 10
click at [583, 275] on span at bounding box center [589, 273] width 12 height 12
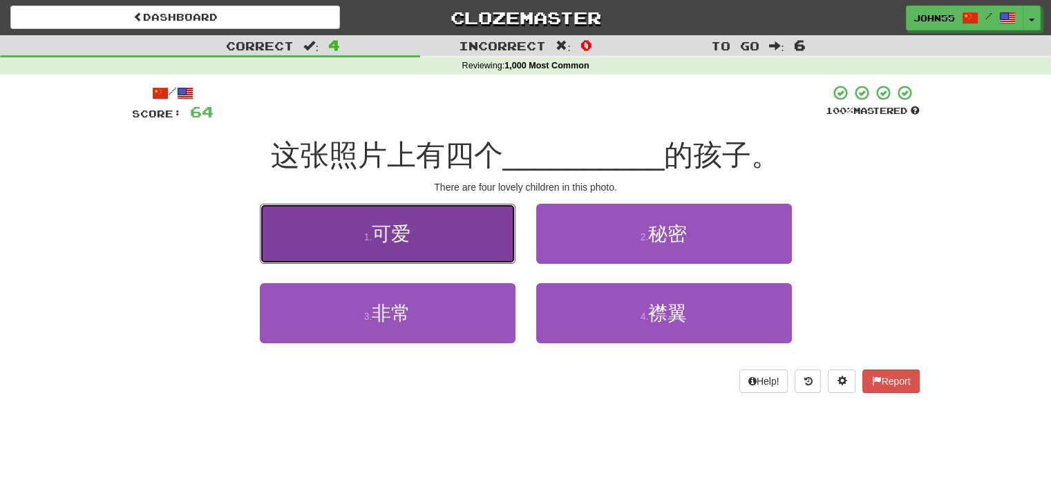
click at [375, 227] on span "可爱" at bounding box center [391, 233] width 39 height 21
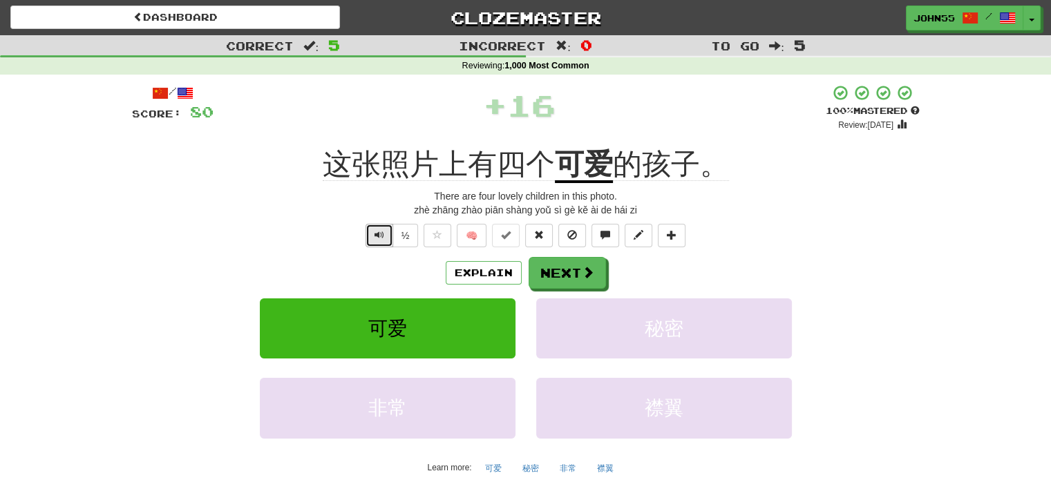
click at [376, 242] on button "Text-to-speech controls" at bounding box center [380, 235] width 28 height 23
click at [554, 276] on button "Next" at bounding box center [567, 274] width 77 height 32
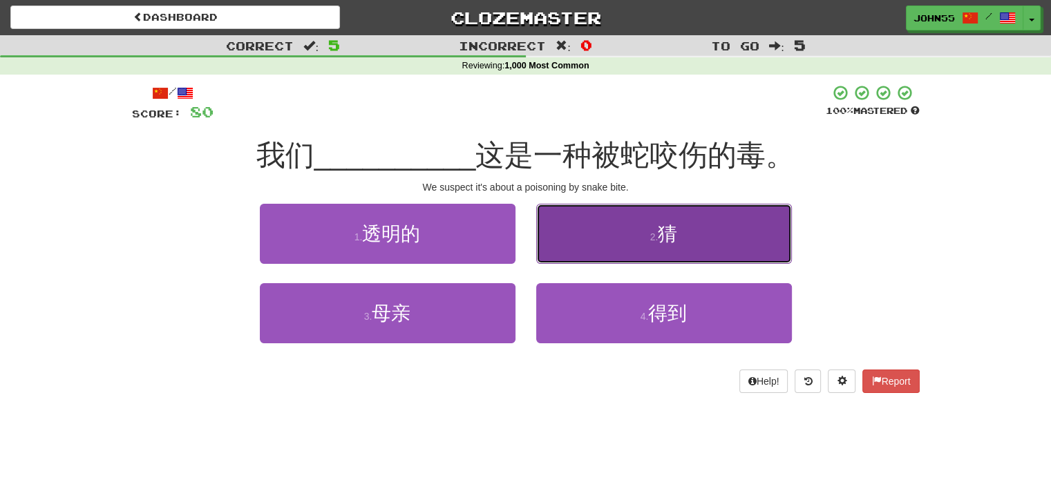
click at [597, 237] on button "2 . 猜" at bounding box center [664, 234] width 256 height 60
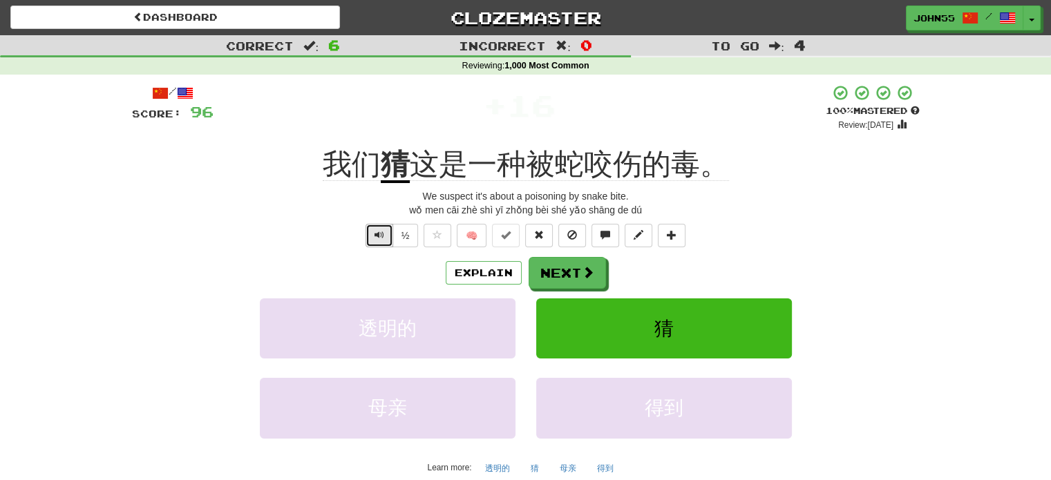
click at [377, 237] on span "Text-to-speech controls" at bounding box center [380, 235] width 10 height 10
click at [382, 232] on span "Text-to-speech controls" at bounding box center [380, 235] width 10 height 10
click at [576, 276] on button "Next" at bounding box center [567, 274] width 77 height 32
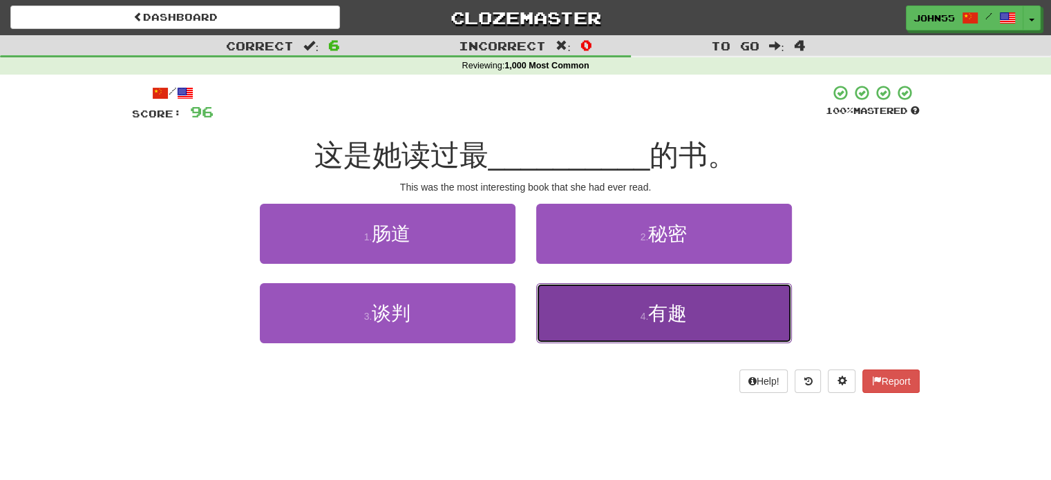
click at [632, 318] on button "4 . 有趣" at bounding box center [664, 313] width 256 height 60
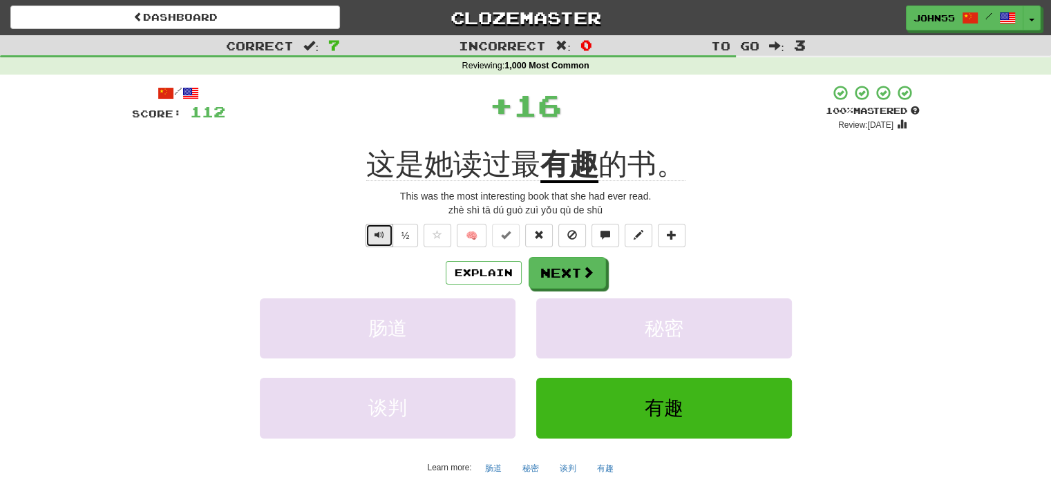
click at [377, 242] on button "Text-to-speech controls" at bounding box center [380, 235] width 28 height 23
click at [556, 270] on button "Next" at bounding box center [567, 274] width 77 height 32
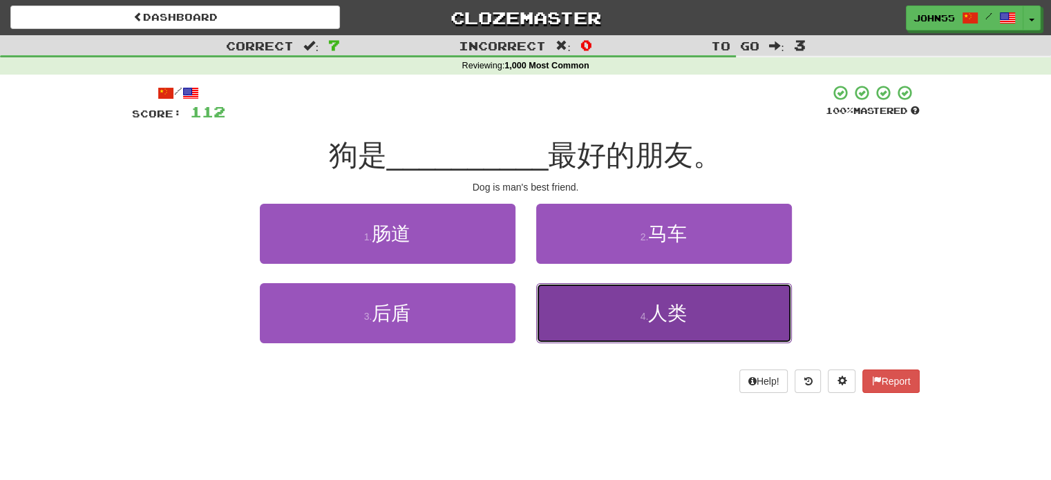
click at [576, 307] on button "4 . 人类" at bounding box center [664, 313] width 256 height 60
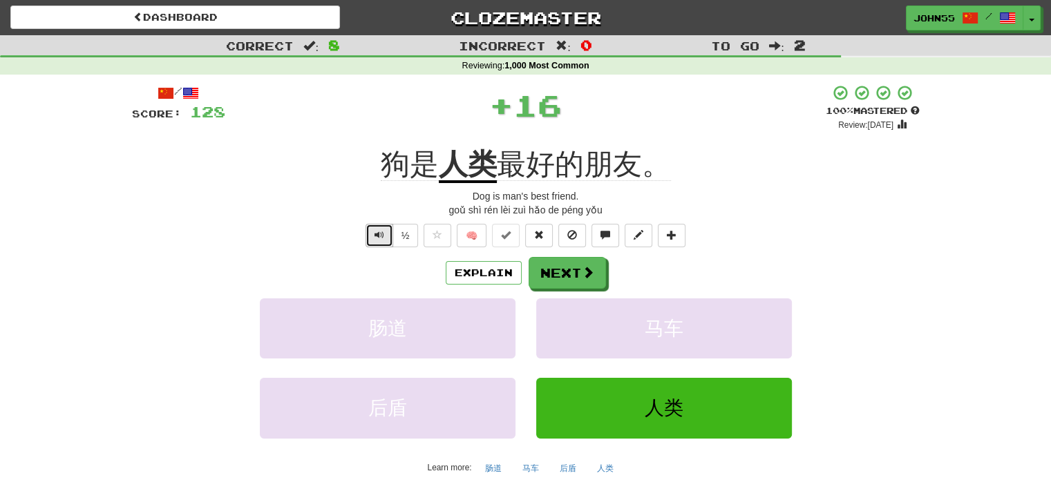
click at [379, 240] on span "Text-to-speech controls" at bounding box center [380, 235] width 10 height 10
click at [566, 279] on button "Next" at bounding box center [567, 274] width 77 height 32
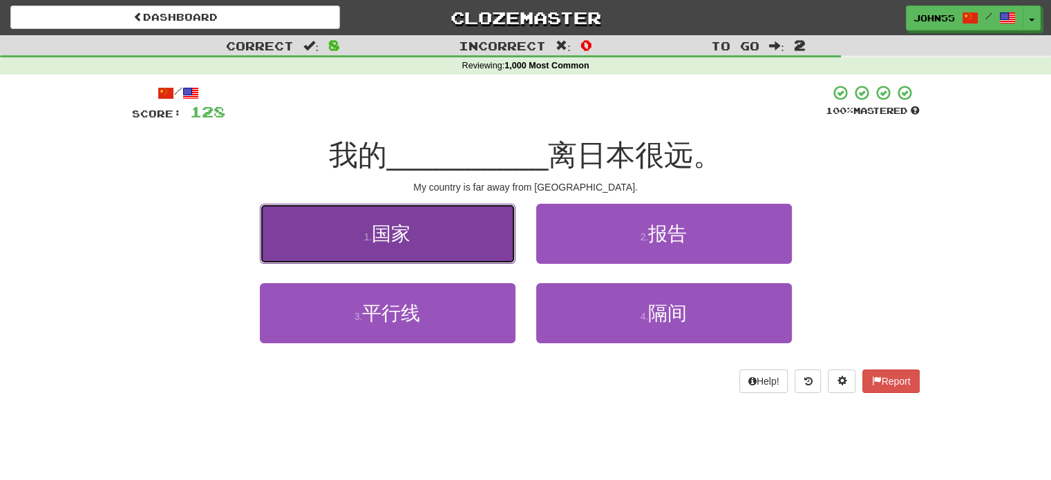
click at [429, 237] on button "1 . 国家" at bounding box center [388, 234] width 256 height 60
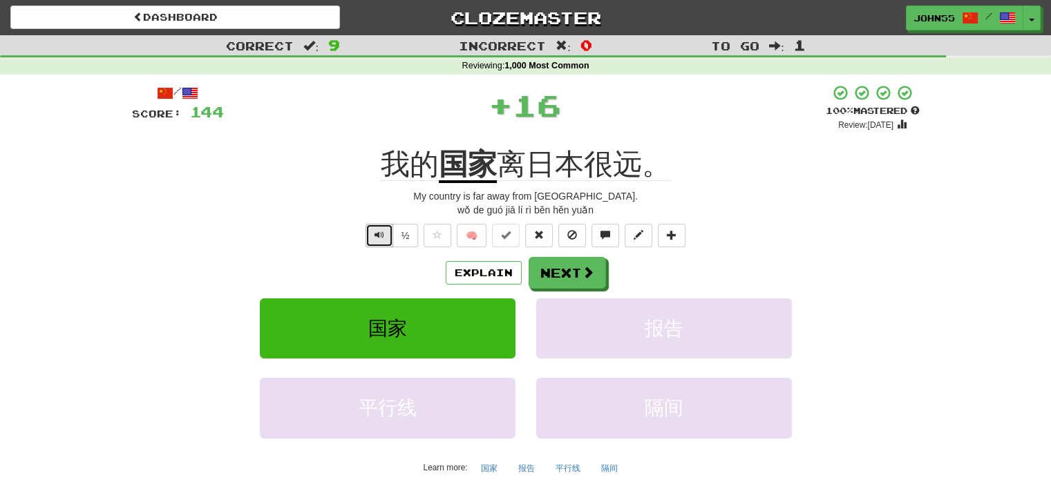
click at [373, 233] on button "Text-to-speech controls" at bounding box center [380, 235] width 28 height 23
click at [575, 274] on button "Next" at bounding box center [567, 274] width 77 height 32
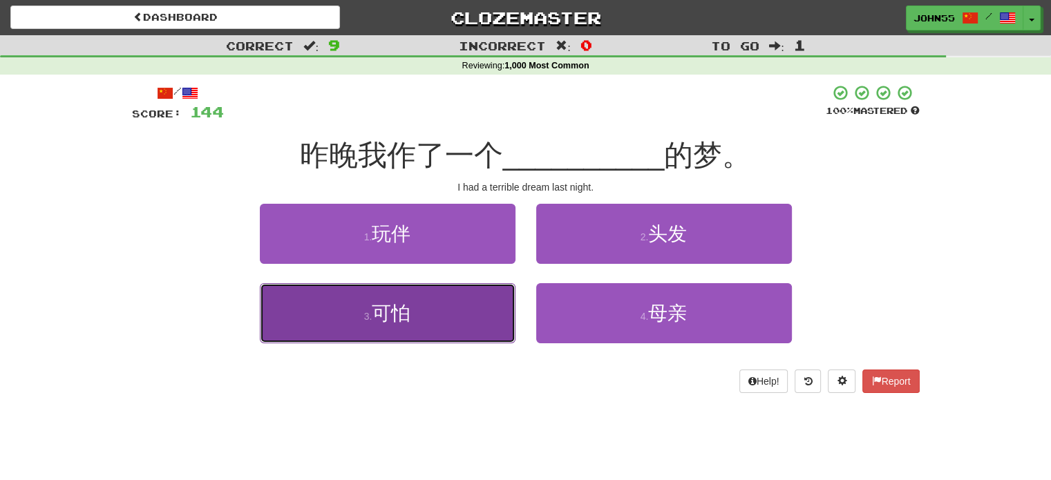
click at [434, 333] on button "3 . 可怕" at bounding box center [388, 313] width 256 height 60
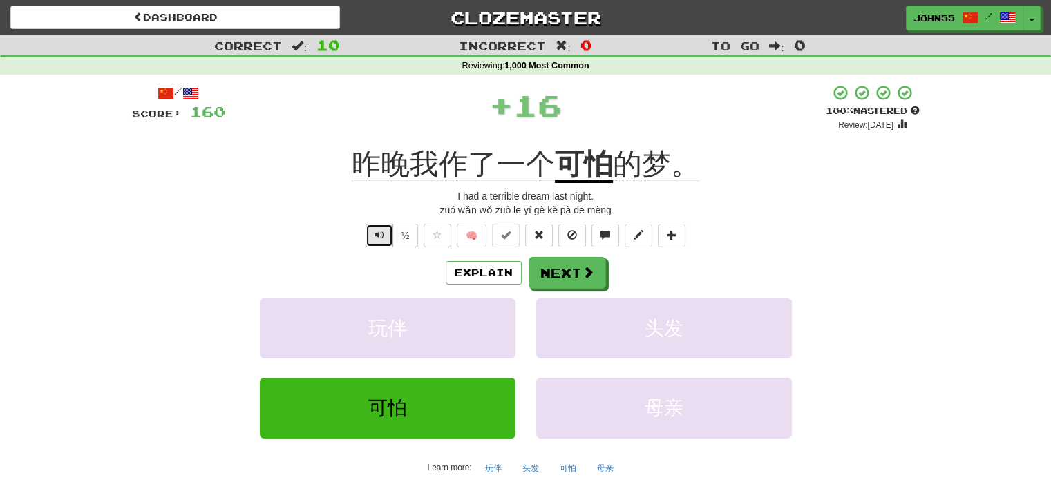
click at [379, 234] on span "Text-to-speech controls" at bounding box center [380, 235] width 10 height 10
click at [566, 275] on button "Next" at bounding box center [567, 274] width 77 height 32
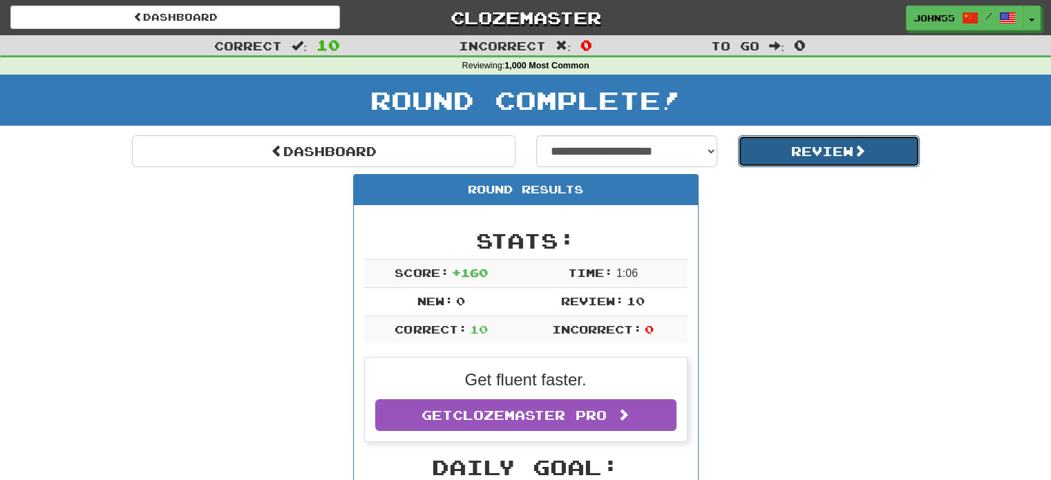
click at [818, 154] on button "Review" at bounding box center [829, 151] width 182 height 32
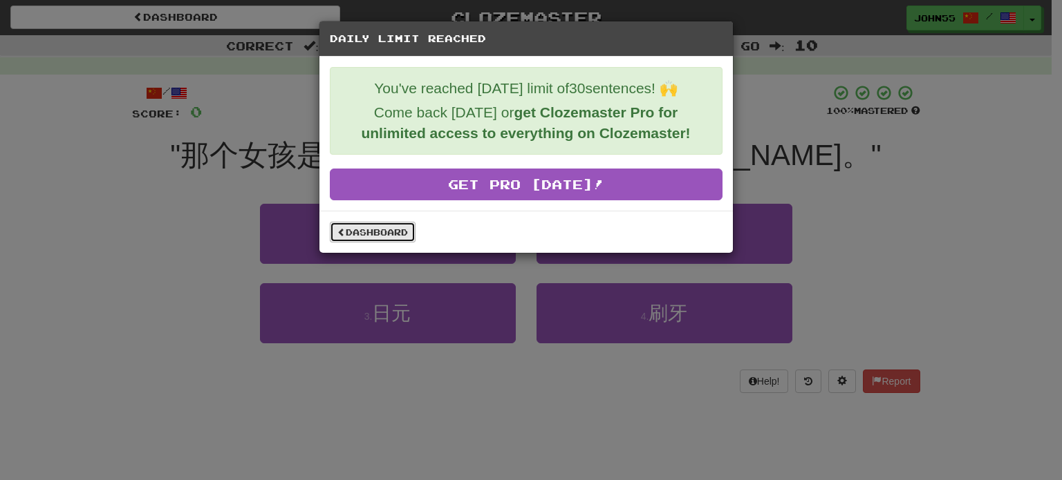
click at [386, 238] on link "Dashboard" at bounding box center [373, 232] width 86 height 21
